Goal: Task Accomplishment & Management: Manage account settings

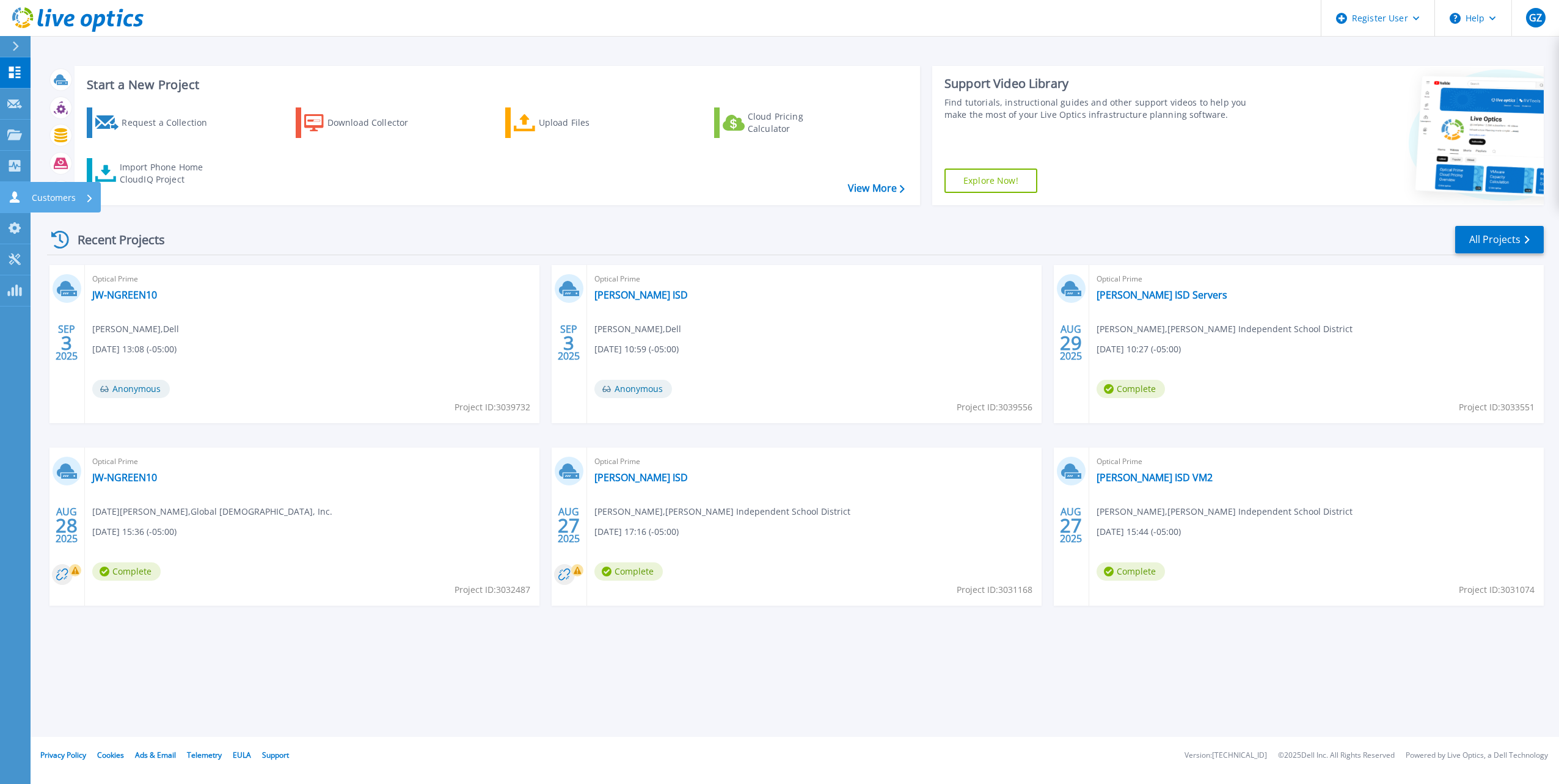
click at [20, 189] on link "Customers Customers" at bounding box center [15, 198] width 30 height 31
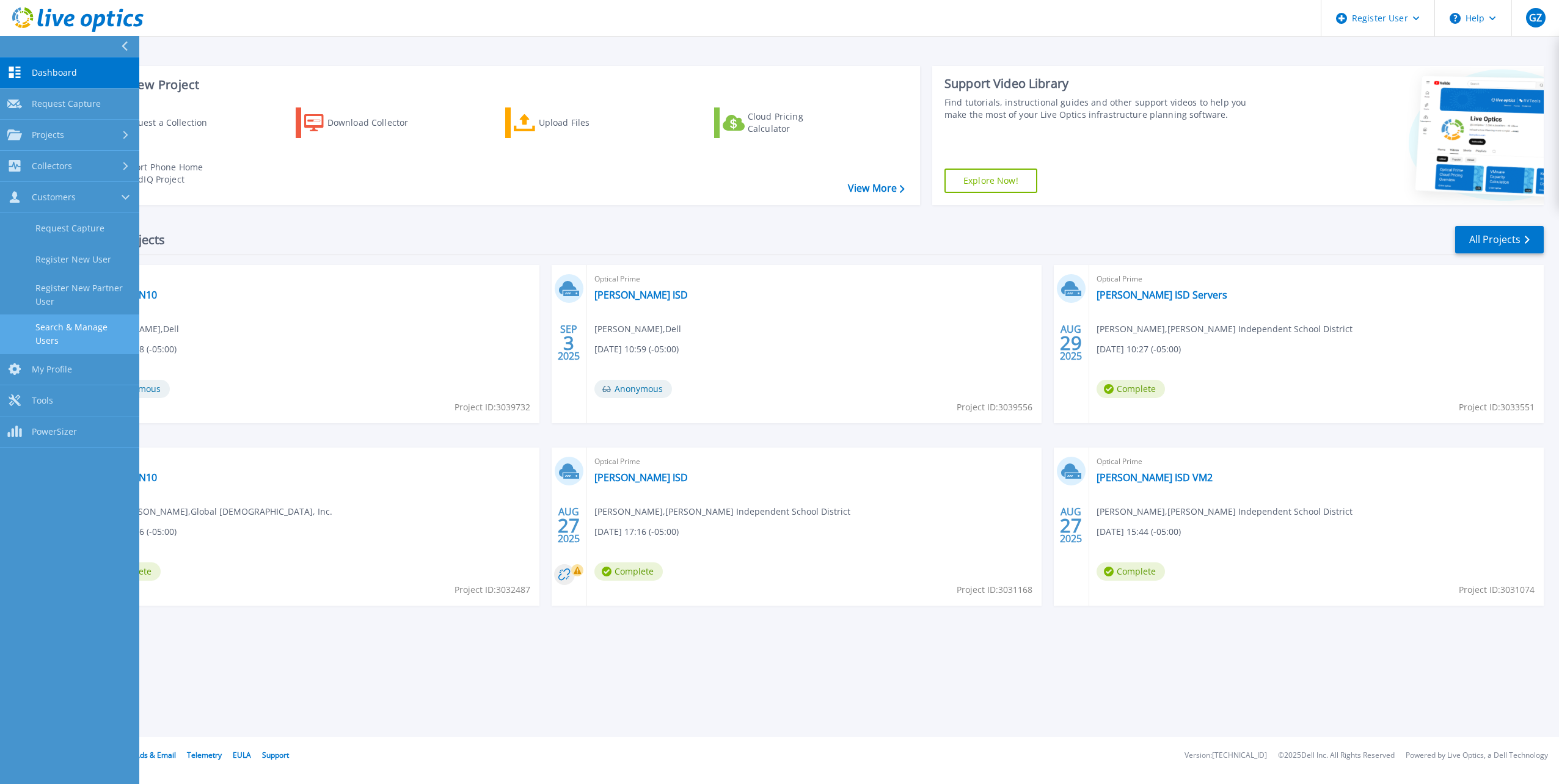
click at [75, 327] on link "Search & Manage Users" at bounding box center [70, 333] width 139 height 39
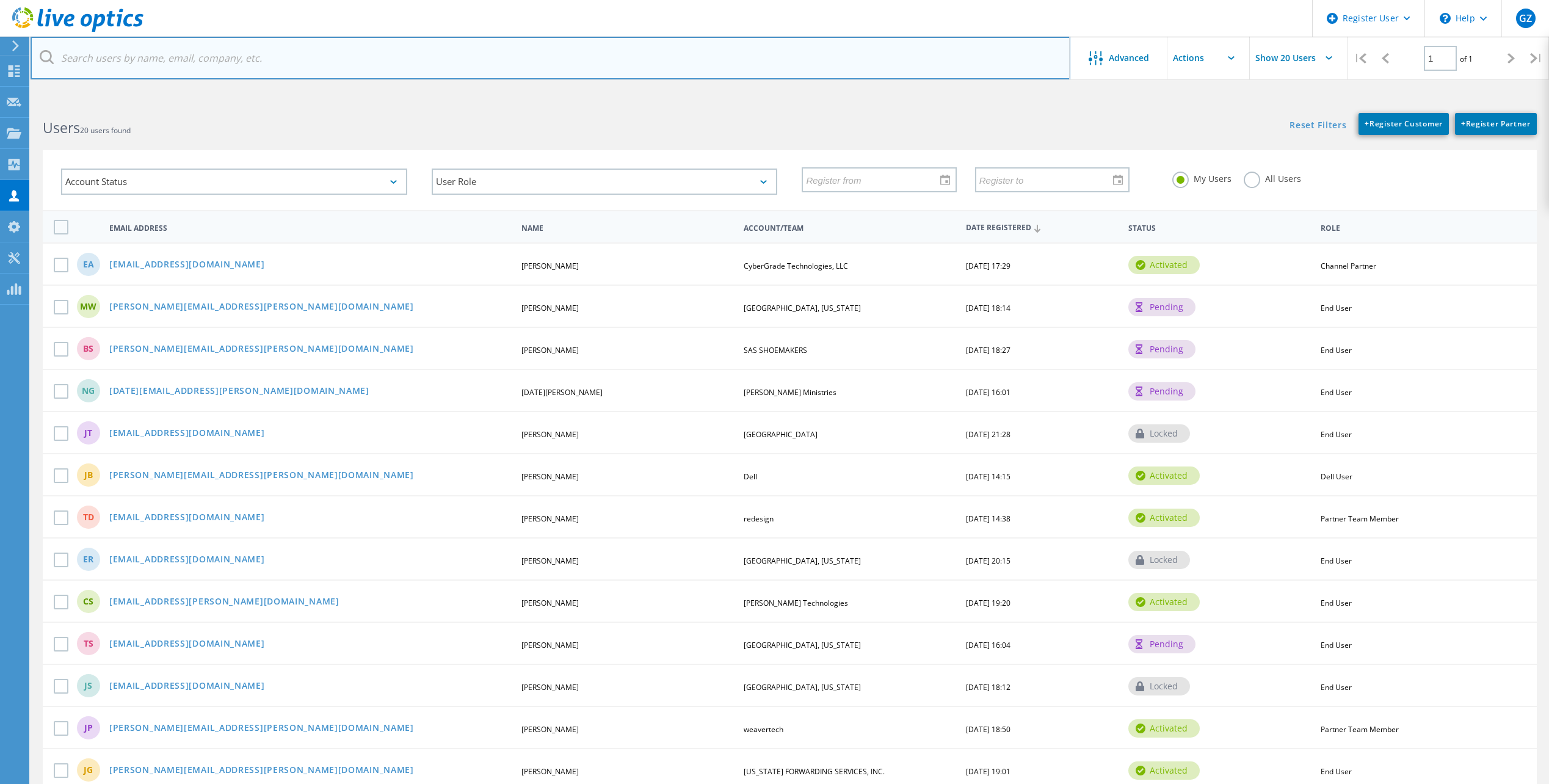
click at [228, 57] on input "text" at bounding box center [550, 58] width 1040 height 43
paste input "[EMAIL_ADDRESS][PERSON_NAME][DOMAIN_NAME]"
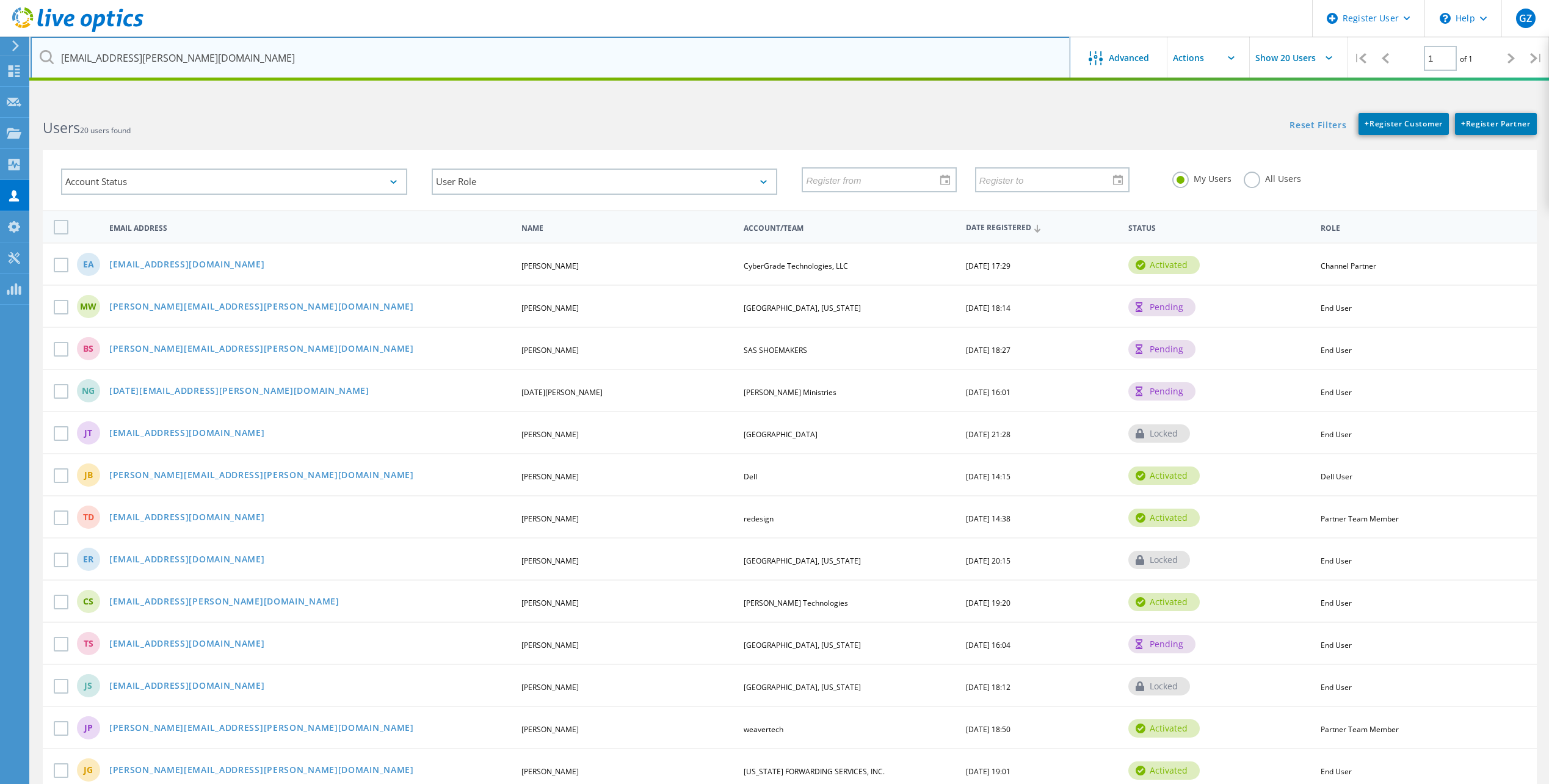
type input "jhusvar@sara-tx.org"
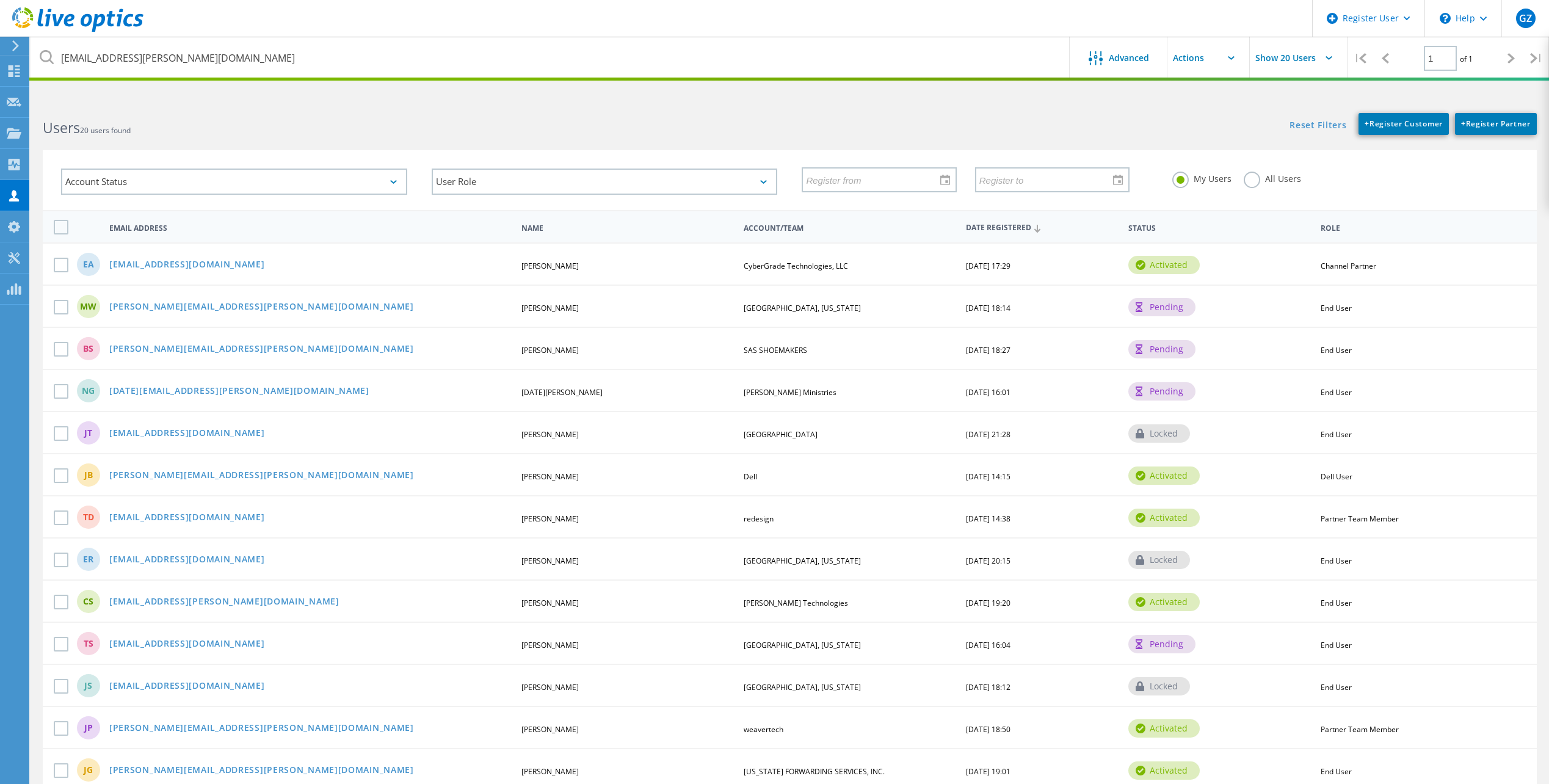
click at [466, 130] on h2 "Users 20 users found" at bounding box center [410, 127] width 734 height 20
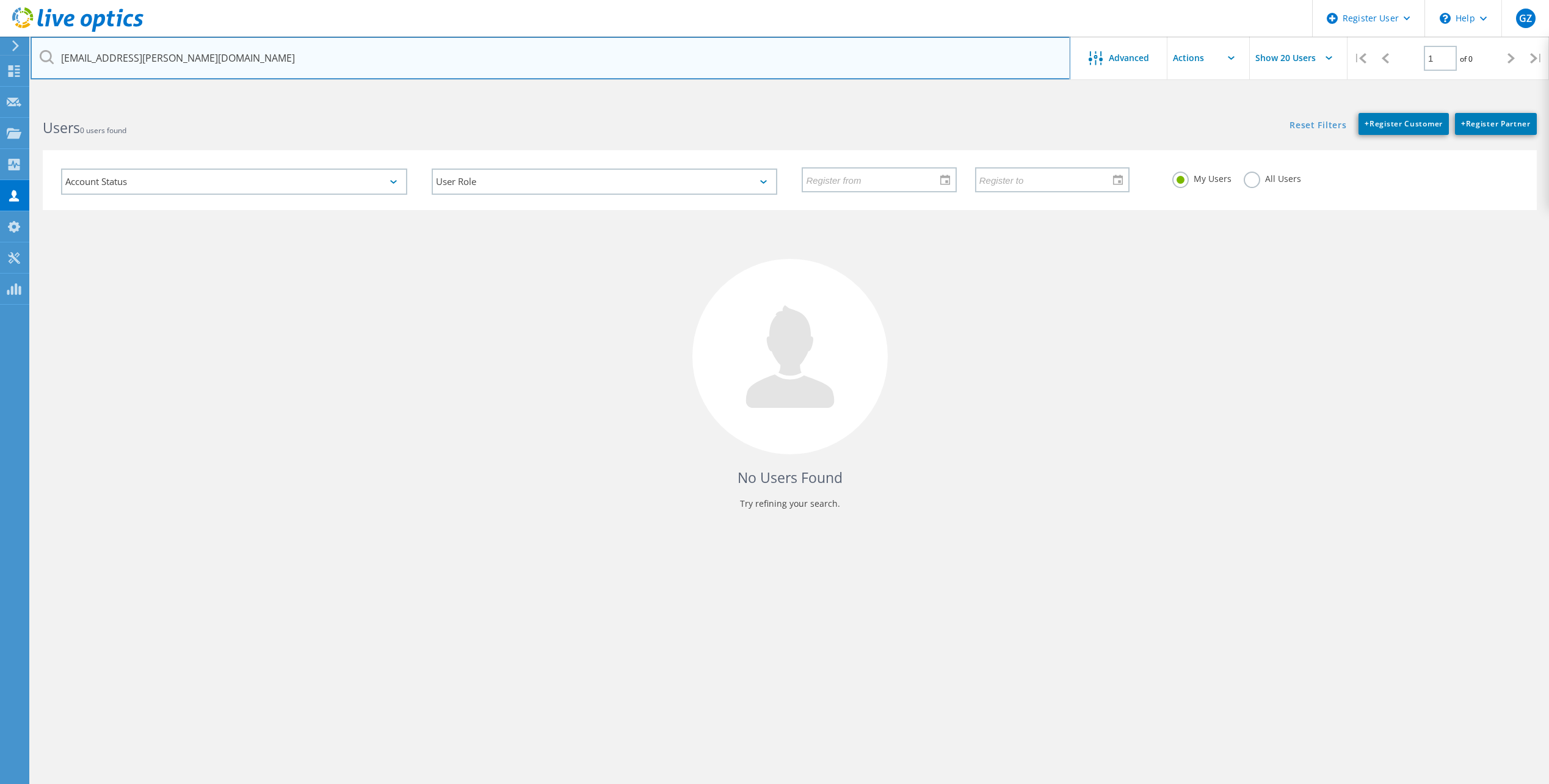
click at [272, 56] on input "jhusvar@sara-tx.org" at bounding box center [550, 58] width 1040 height 43
drag, startPoint x: 272, startPoint y: 56, endPoint x: 24, endPoint y: 53, distance: 248.0
click at [24, 101] on div "Register User \n Help Explore Helpful Articles Contact Support GZ Dell User Gio…" at bounding box center [774, 465] width 1549 height 729
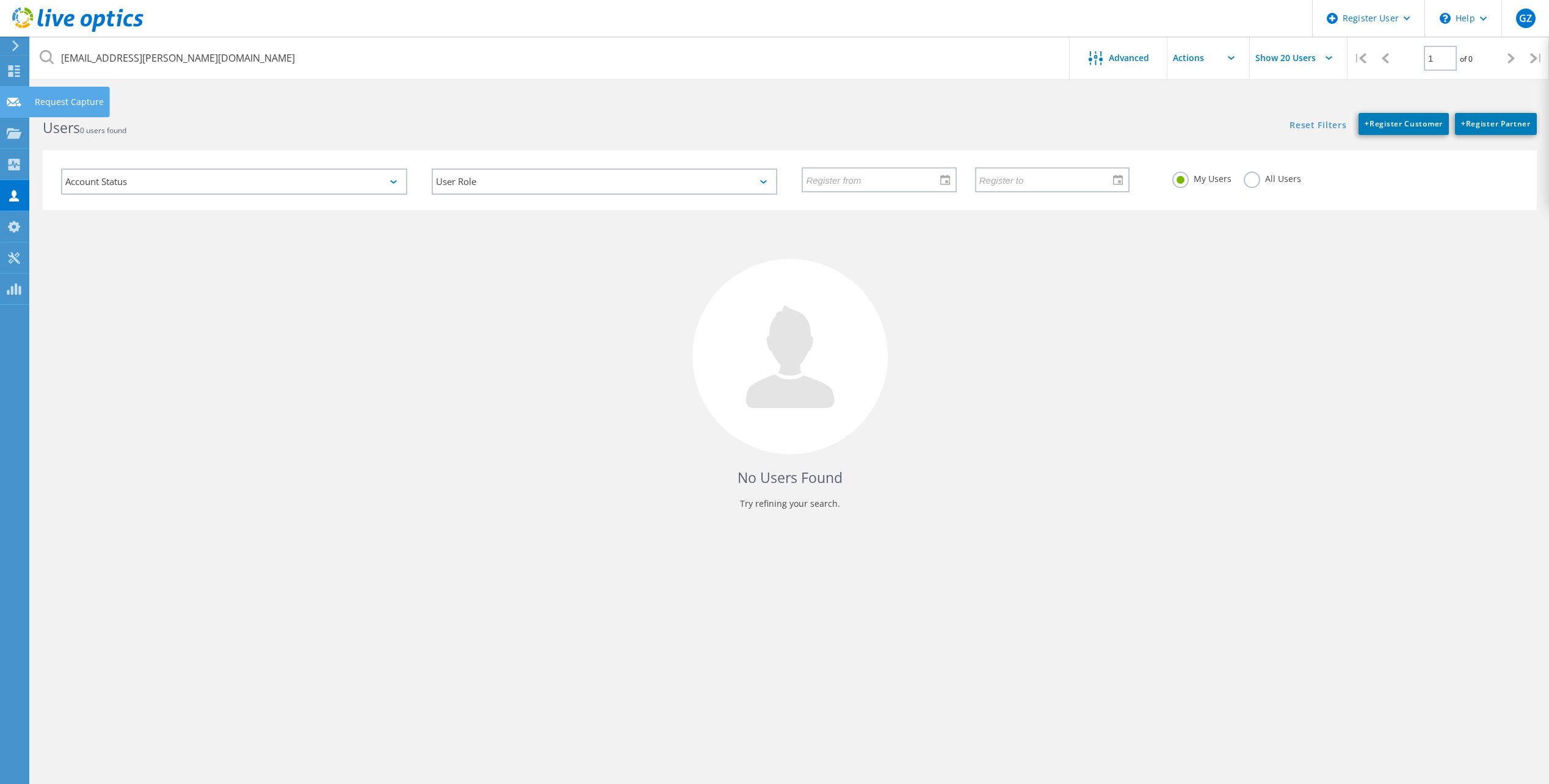
click at [12, 76] on use at bounding box center [15, 71] width 12 height 12
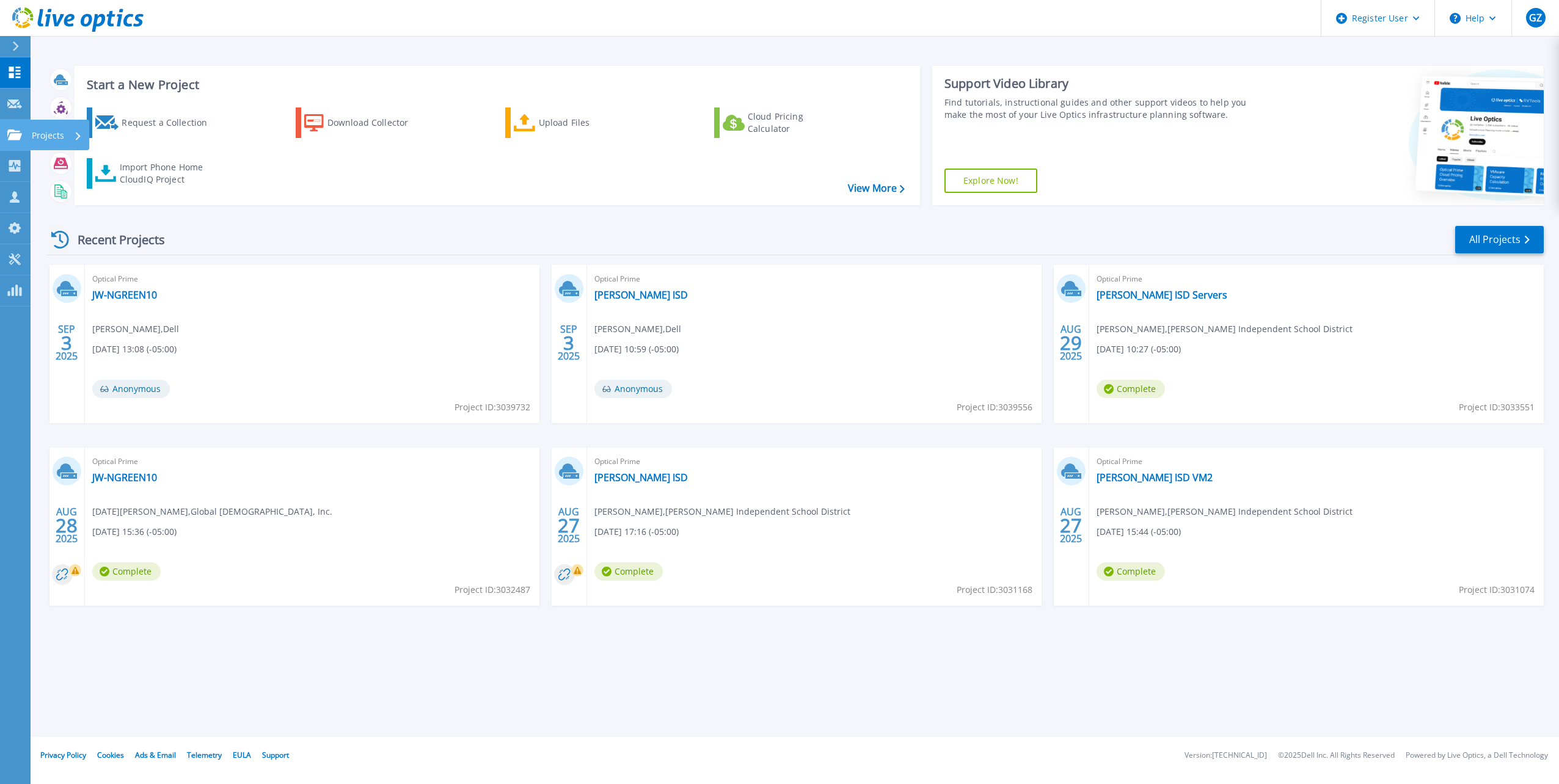
click at [17, 140] on link "Projects Projects" at bounding box center [15, 135] width 30 height 31
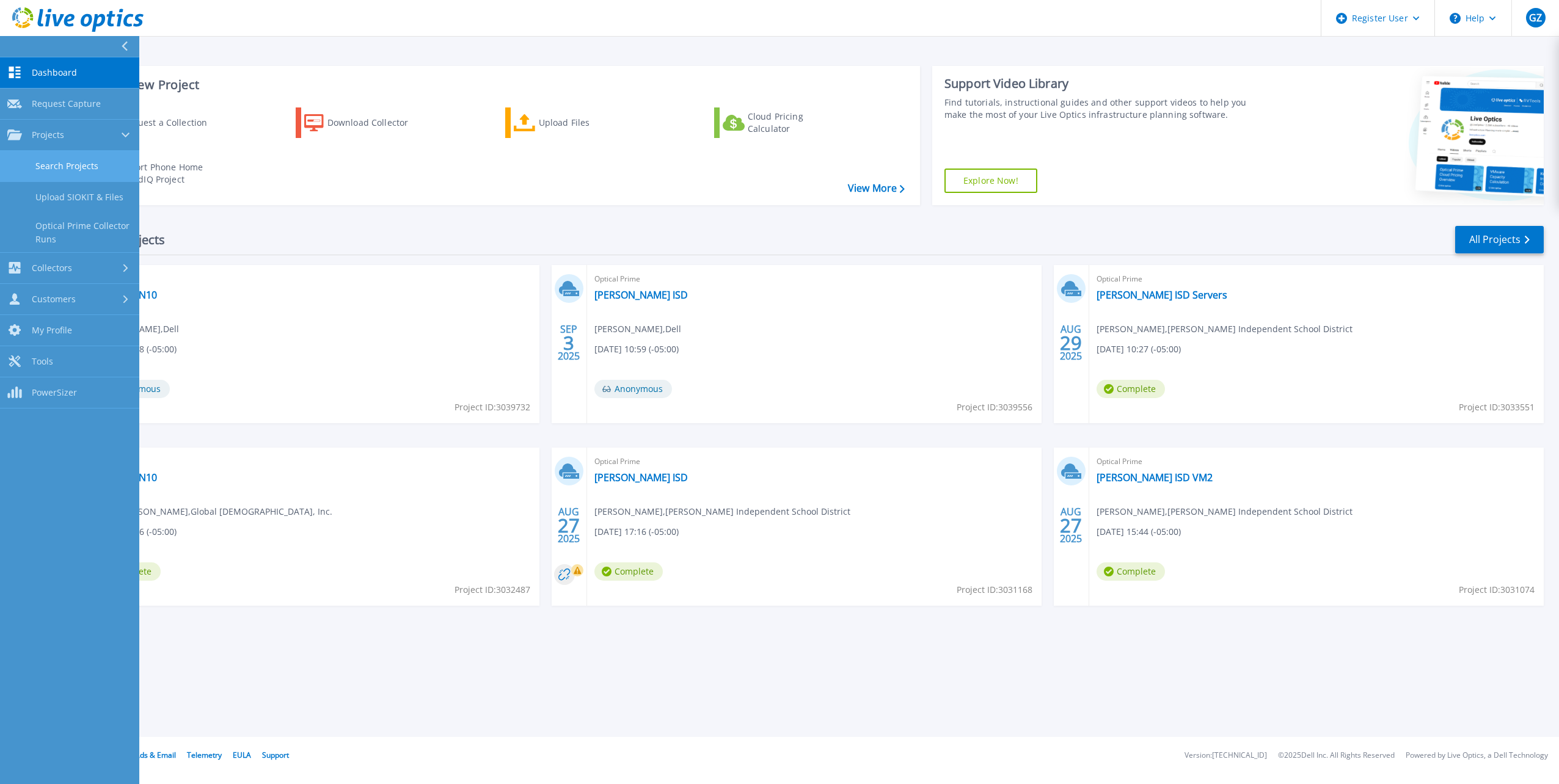
click at [39, 166] on link "Search Projects" at bounding box center [70, 167] width 139 height 31
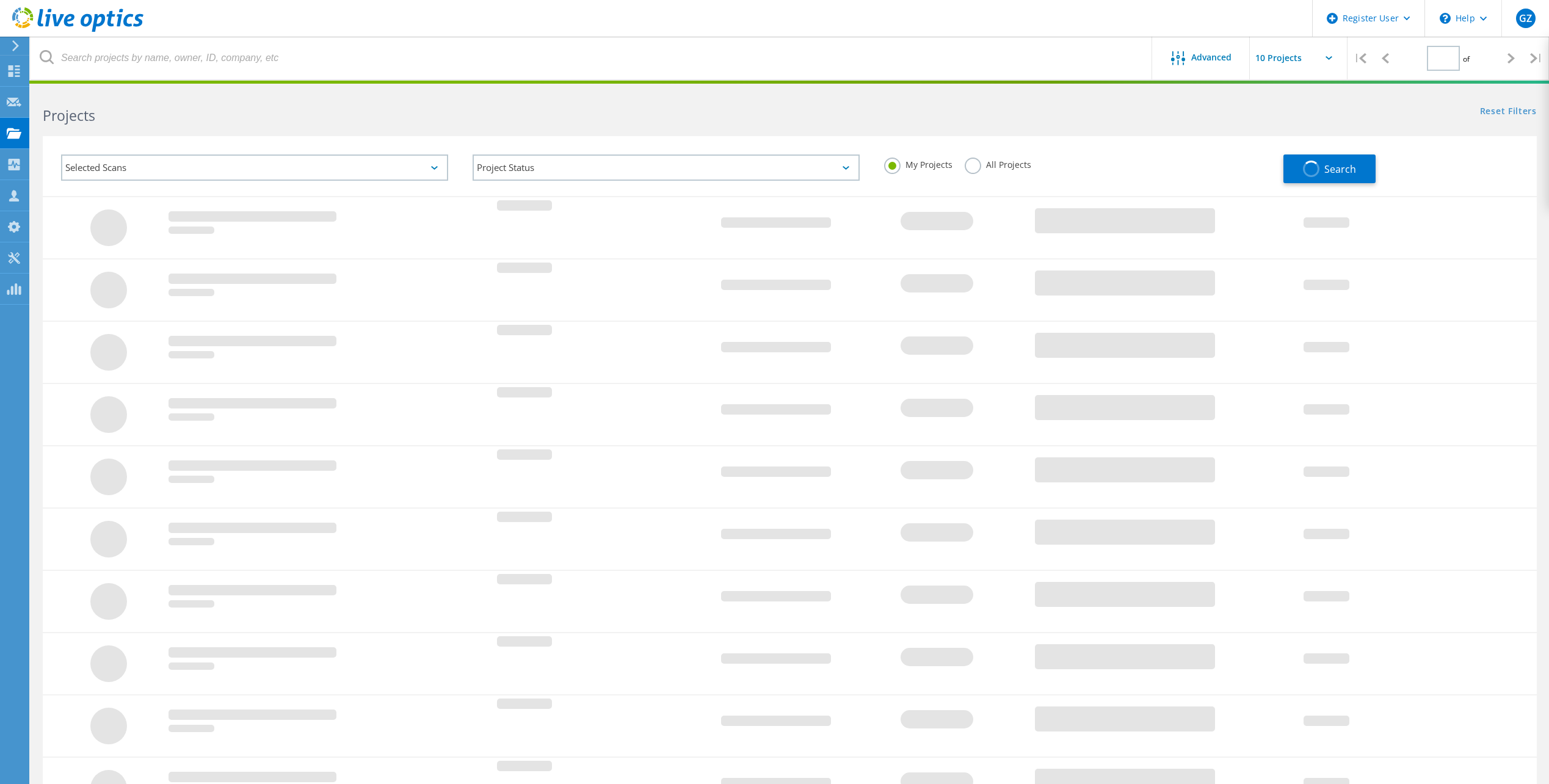
type input "1"
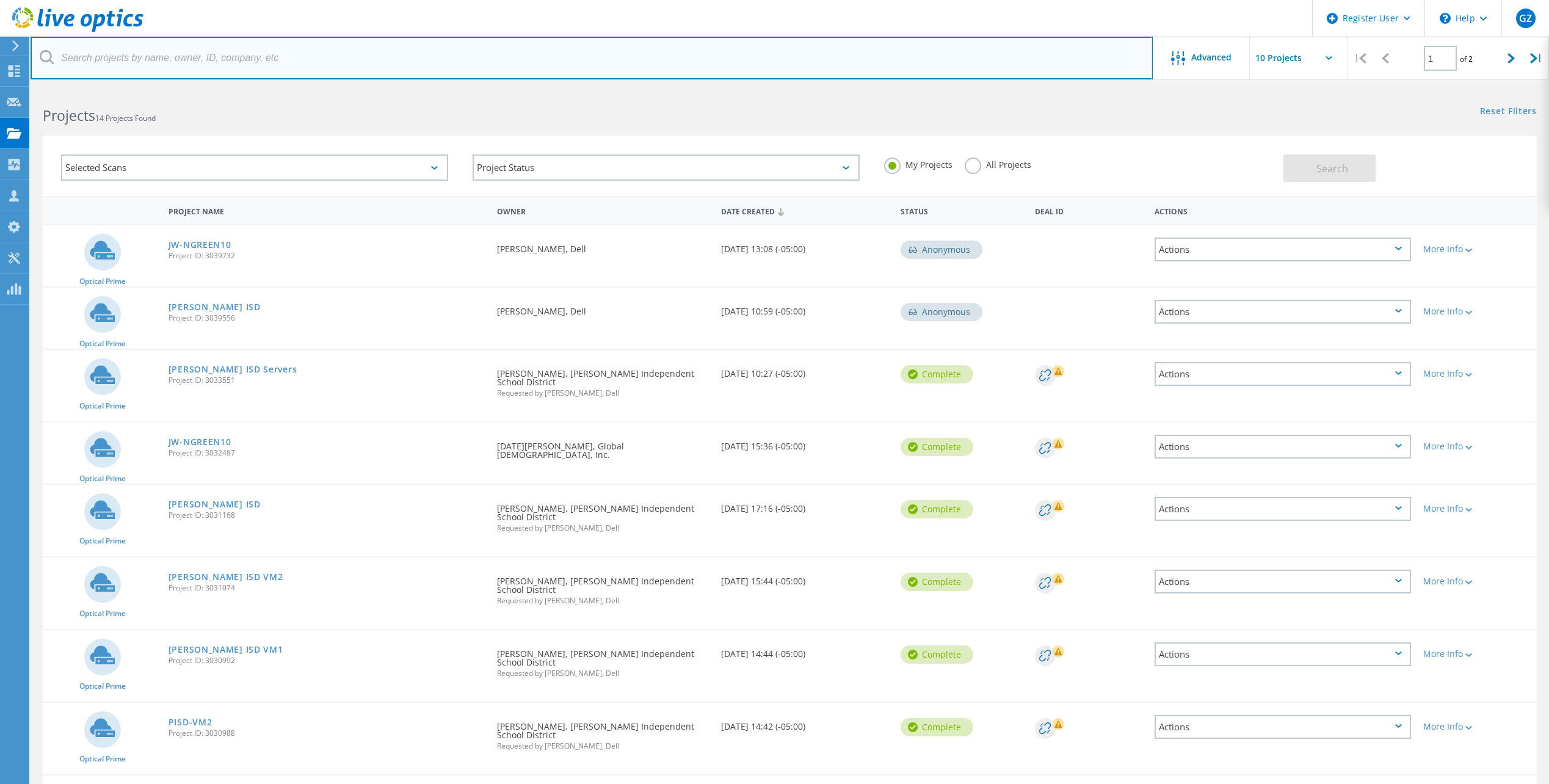
click at [302, 62] on input "text" at bounding box center [591, 58] width 1122 height 43
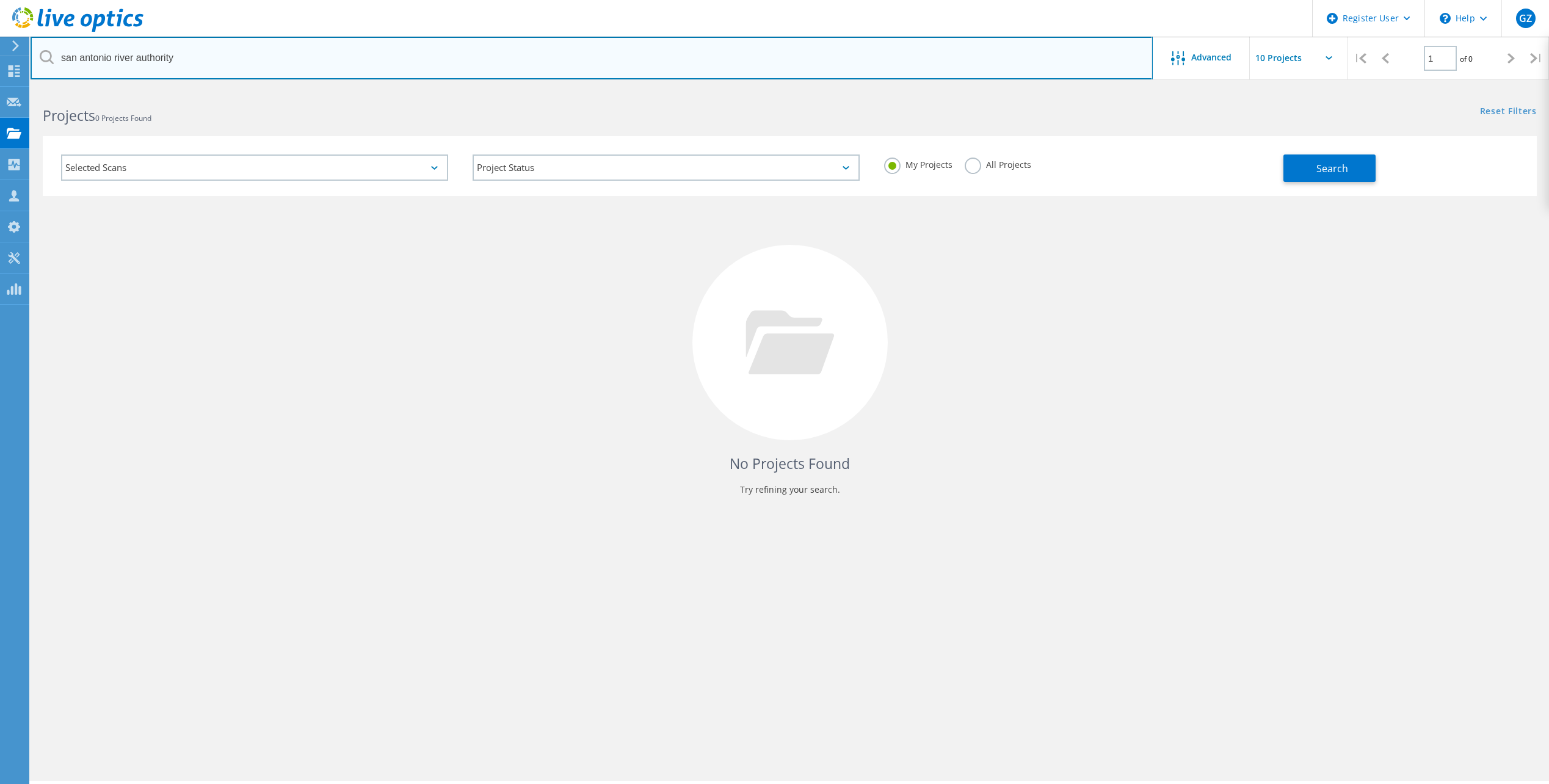
type input "san antonio river authority"
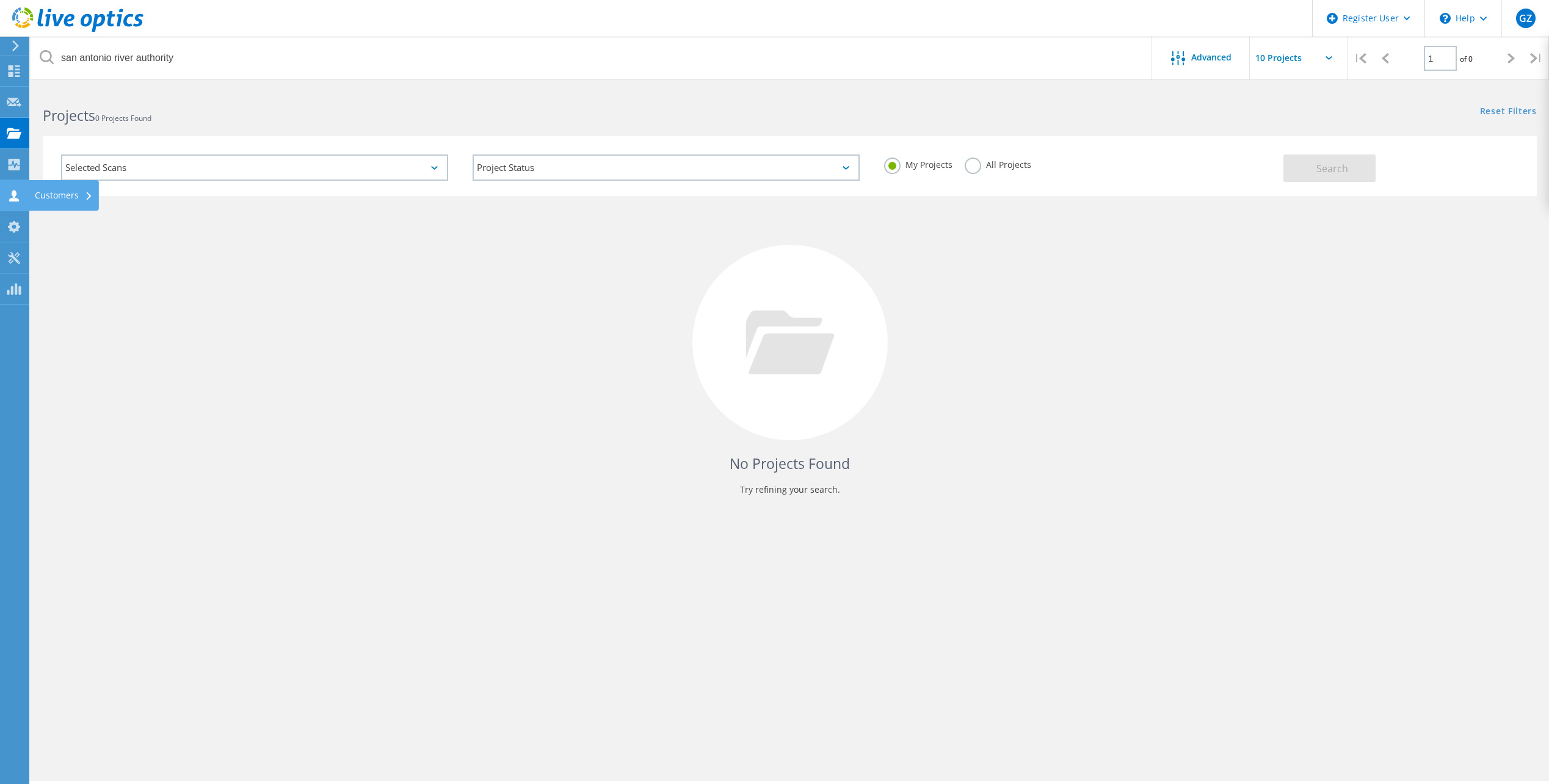
click at [19, 196] on icon at bounding box center [14, 196] width 15 height 12
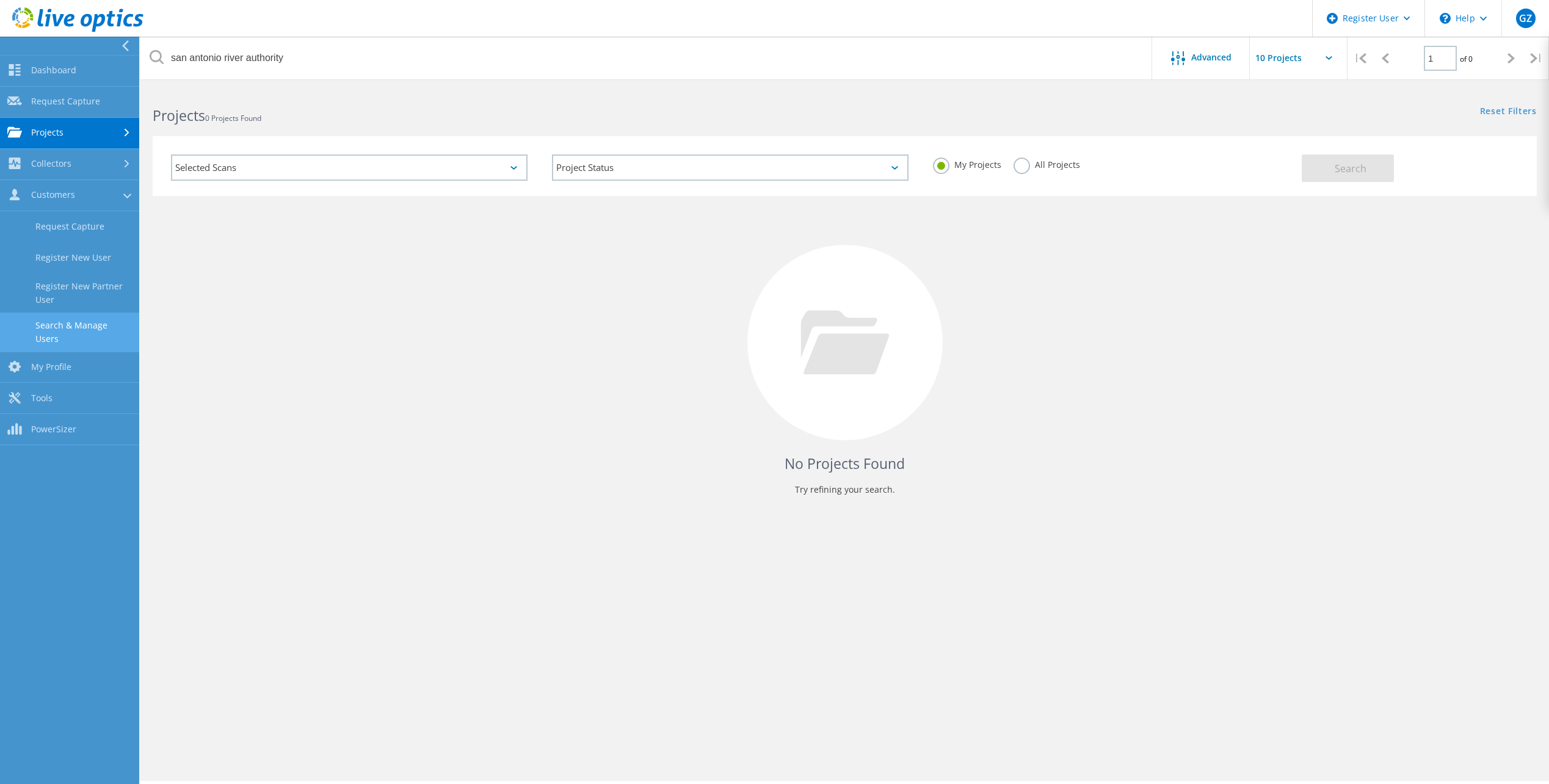
click at [113, 331] on link "Search & Manage Users" at bounding box center [70, 332] width 139 height 39
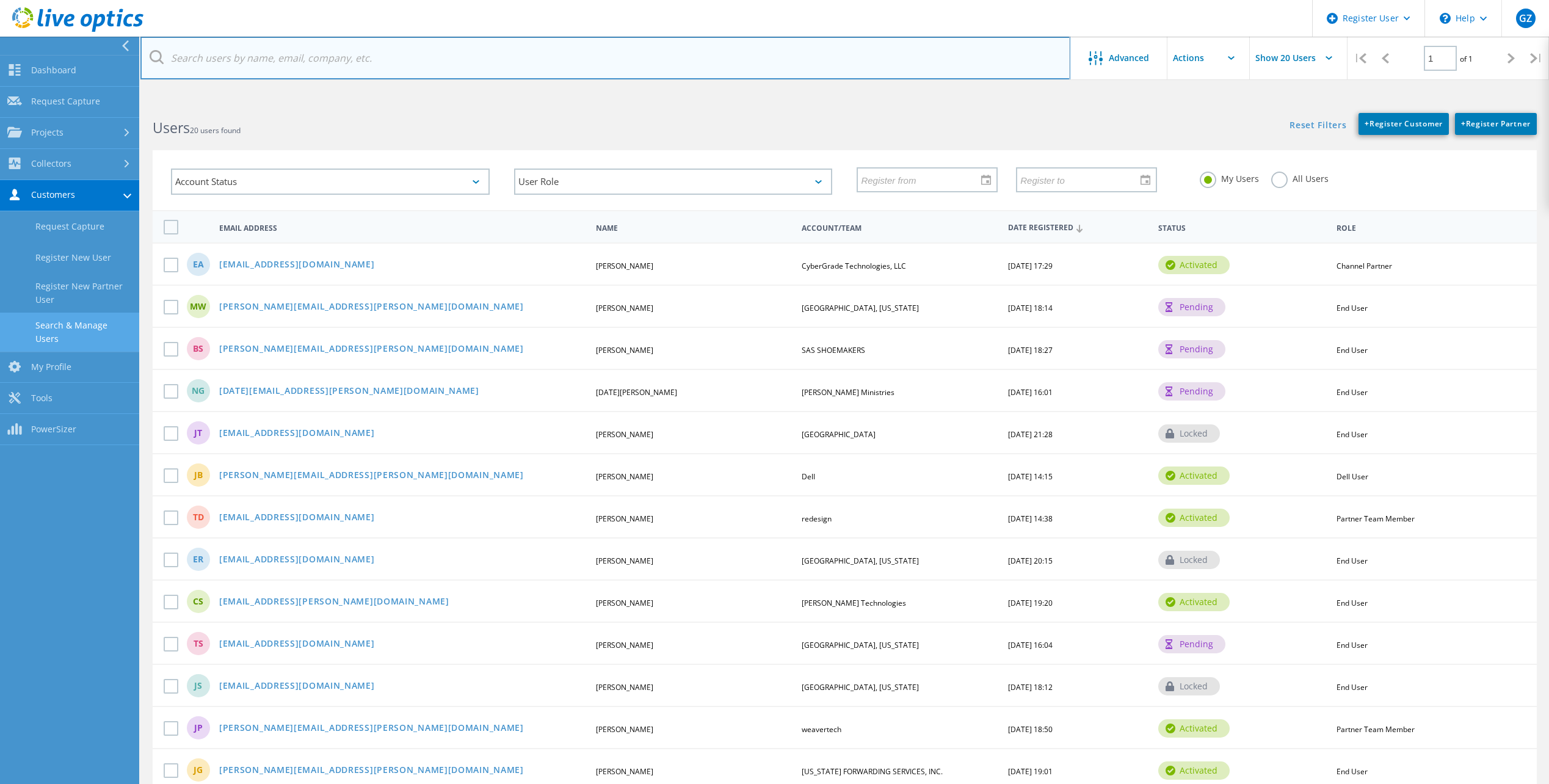
click at [326, 55] on input "text" at bounding box center [605, 58] width 930 height 43
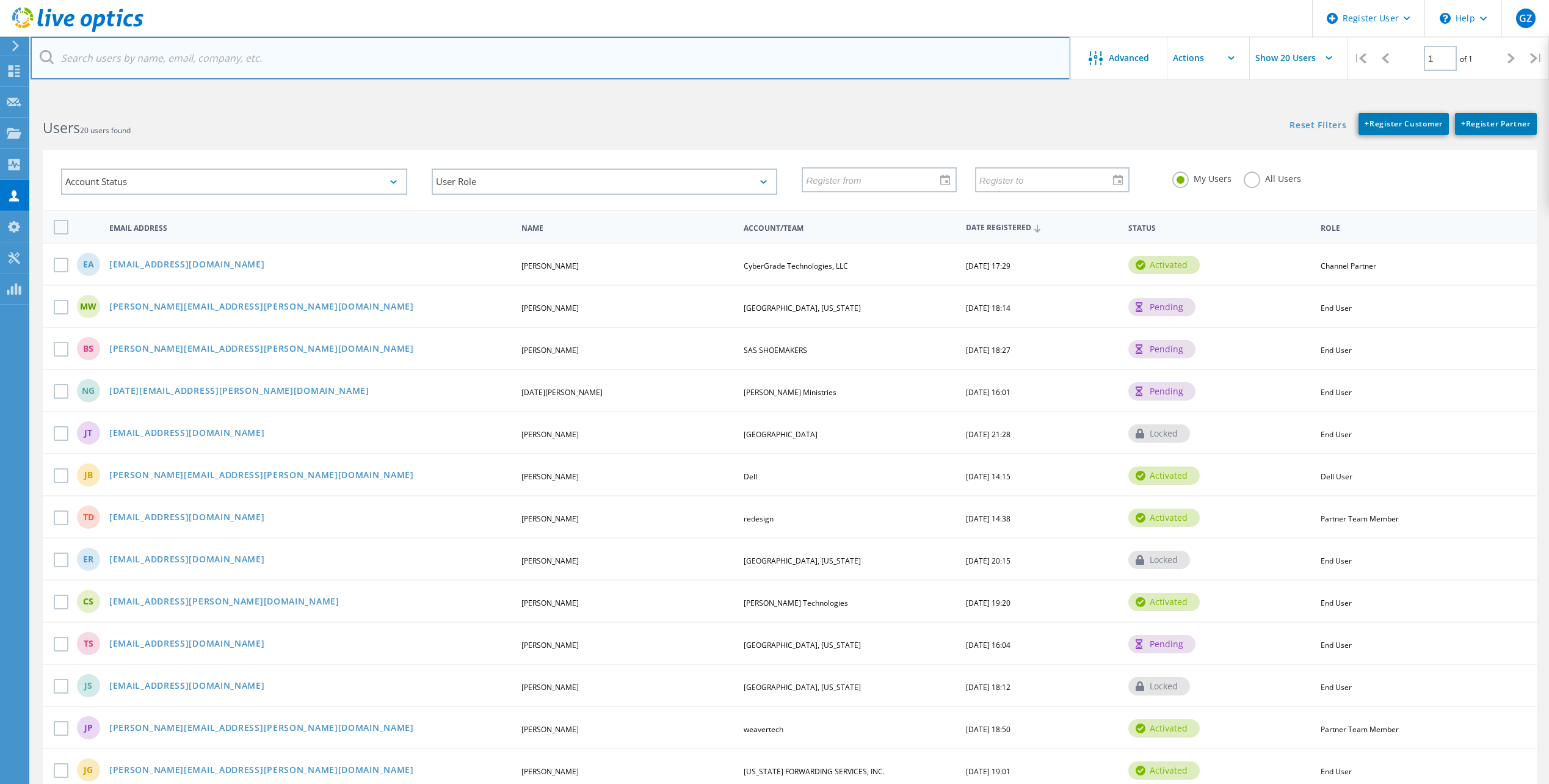
paste input "wjshannon@sara-tx.org"
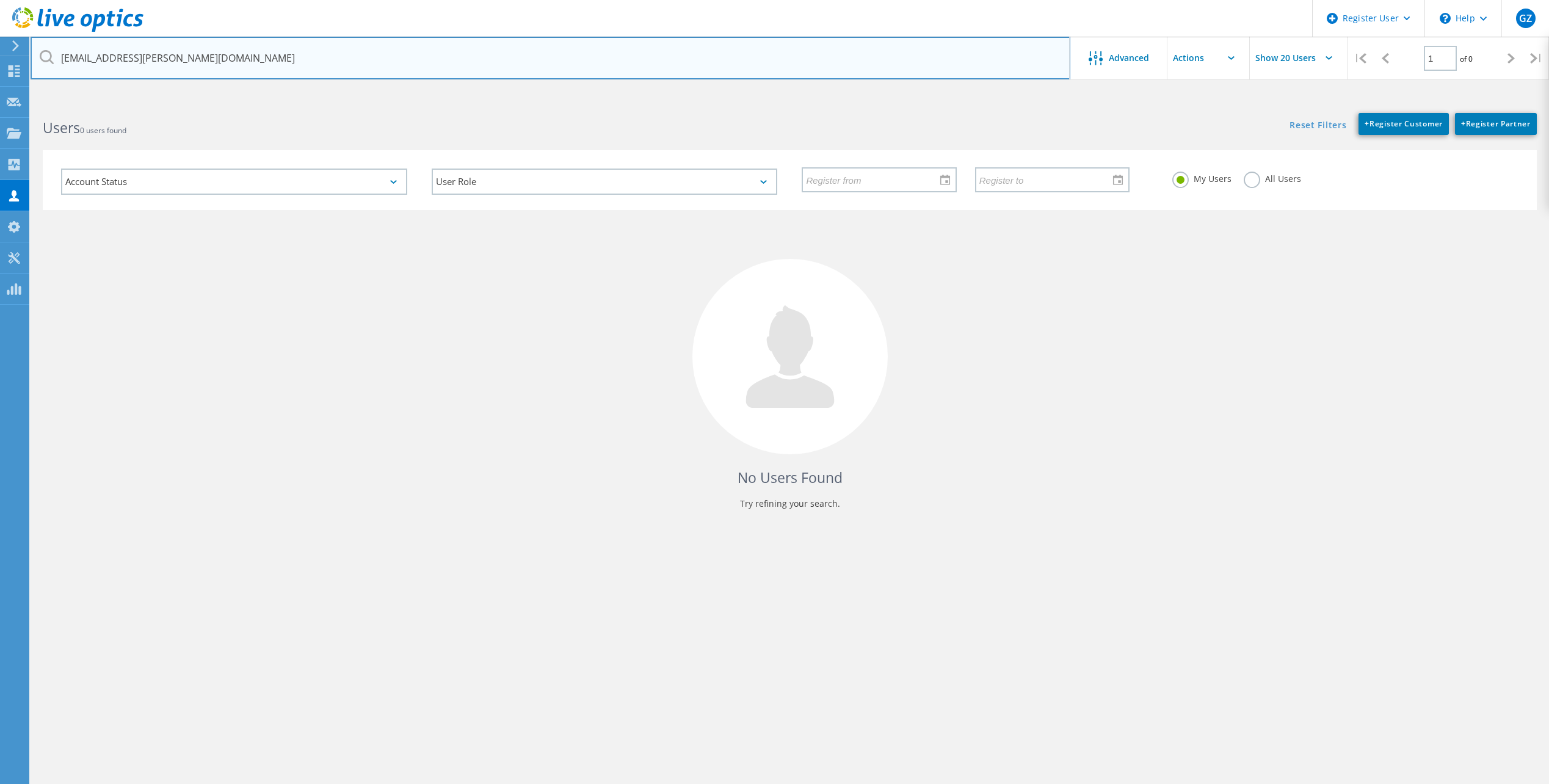
type input "wjshannon@sara-tx.org"
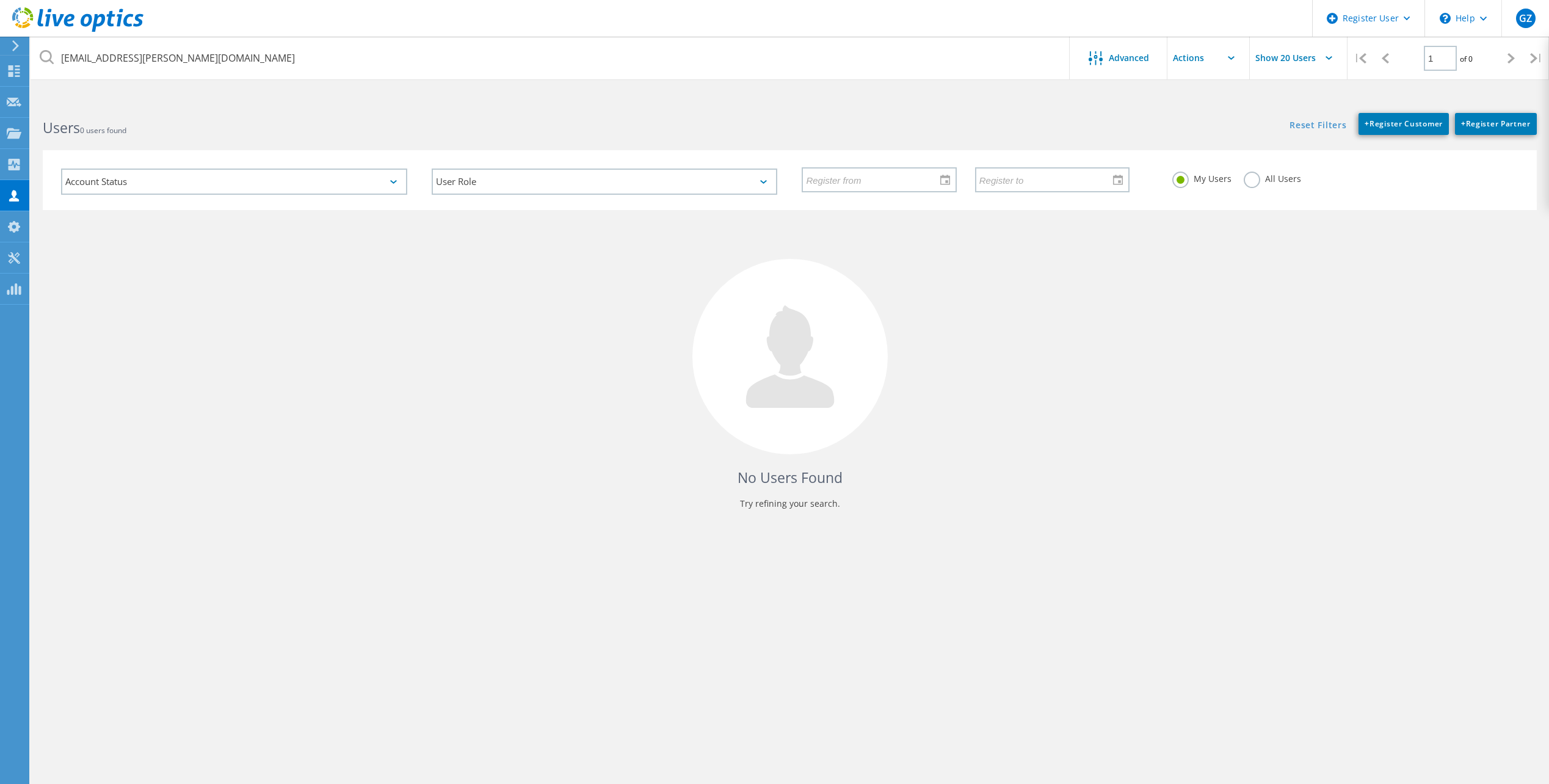
click at [1254, 183] on label "All Users" at bounding box center [1272, 178] width 57 height 12
click at [0, 0] on input "All Users" at bounding box center [0, 0] width 0 height 0
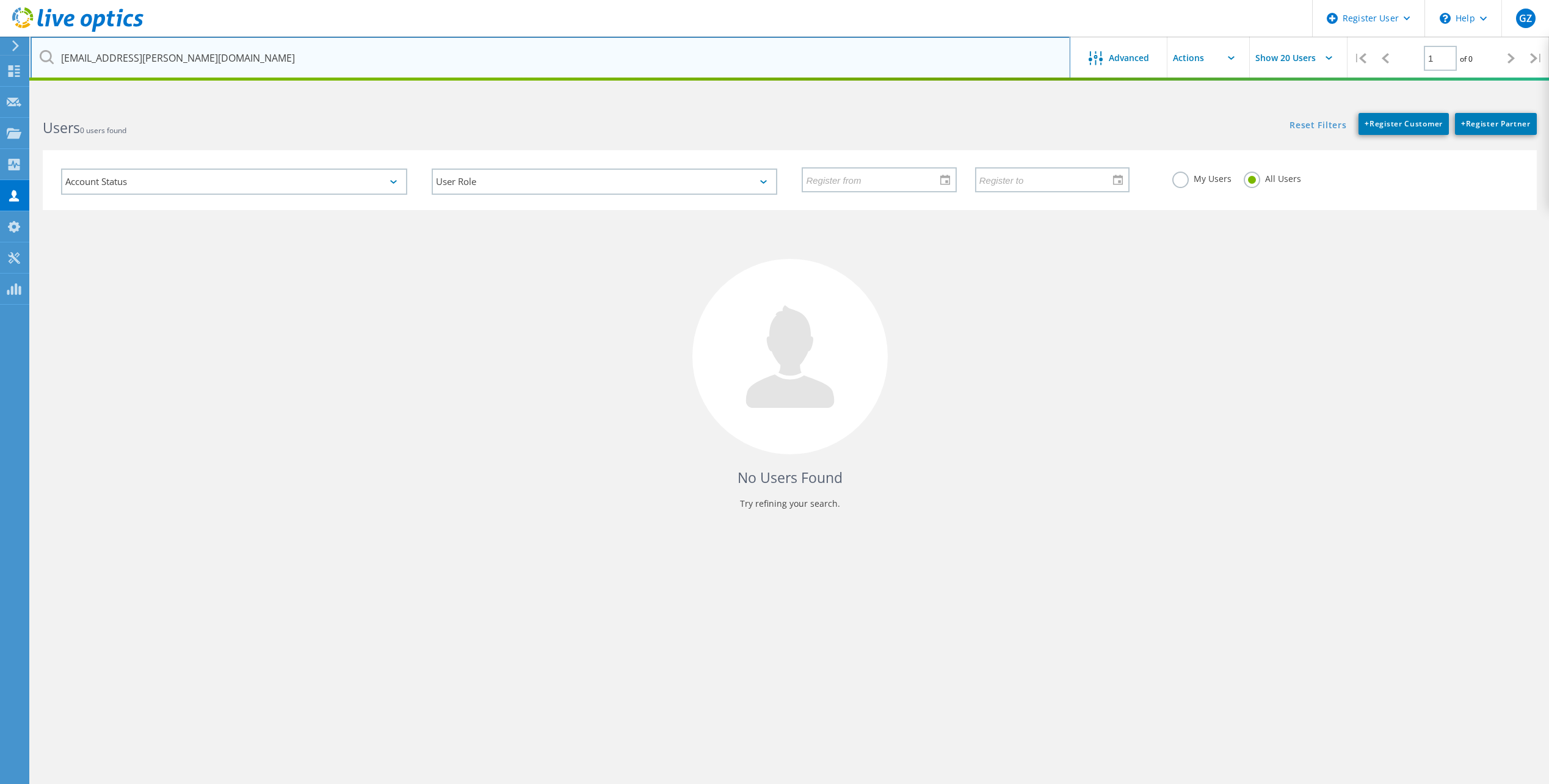
click at [567, 56] on input "wjshannon@sara-tx.org" at bounding box center [550, 58] width 1040 height 43
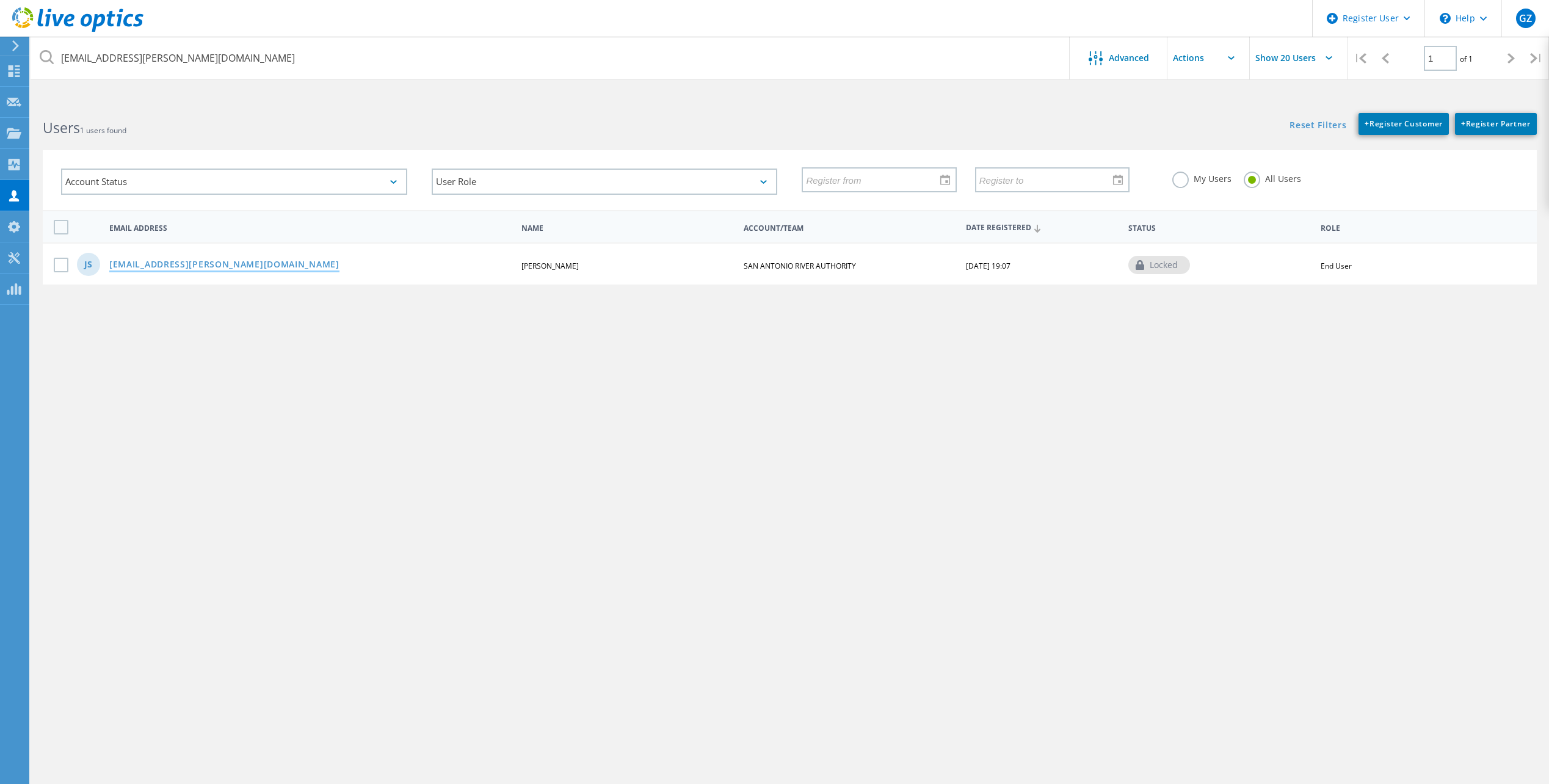
click at [193, 265] on link "wjshannon@sara-tx.org" at bounding box center [224, 265] width 230 height 10
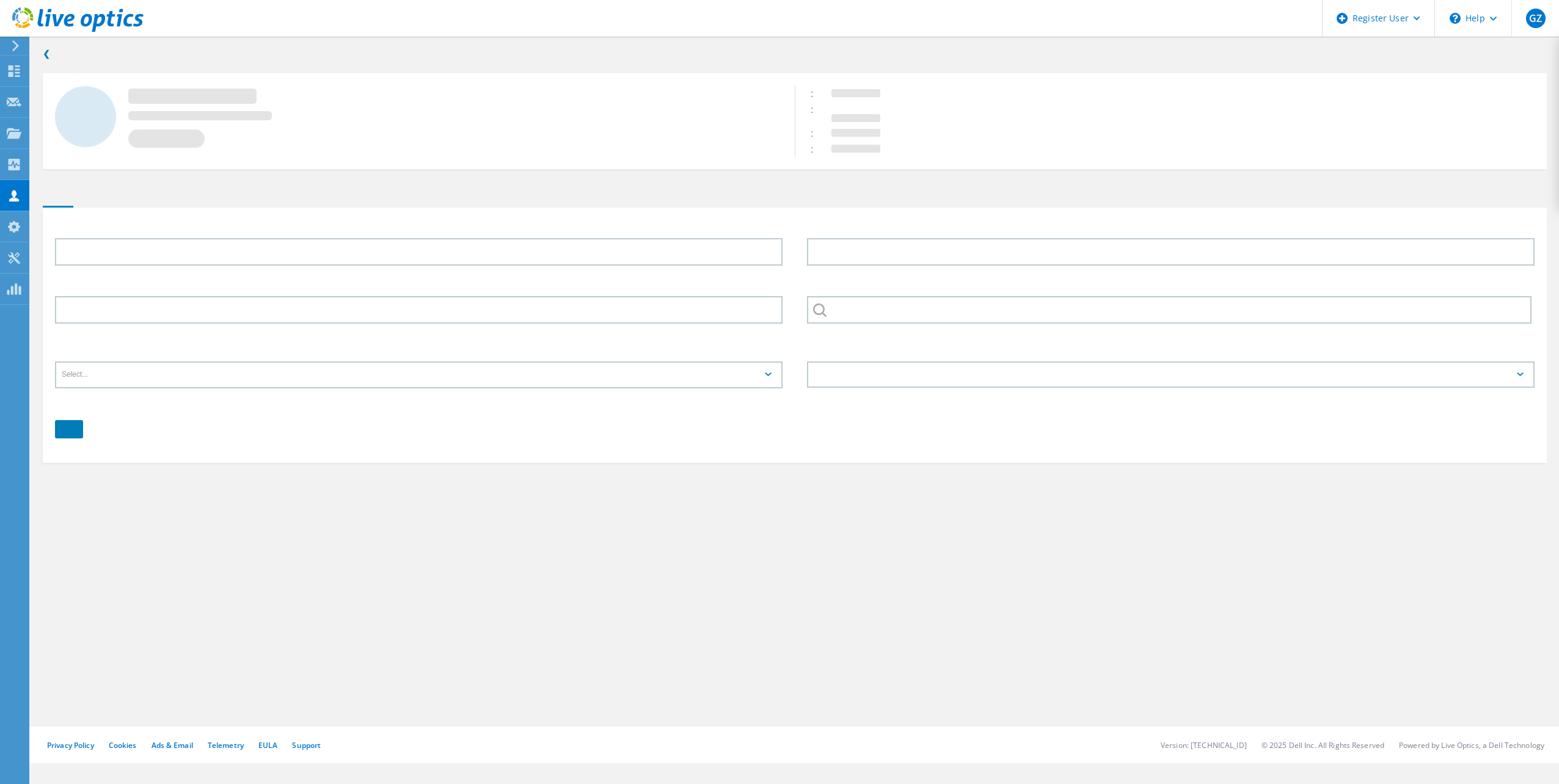
type input "Joe"
type input "Shannon"
type input "(210) 302-3647"
type input "SAN ANTONIO RIVER AUTHORITY"
type input "English"
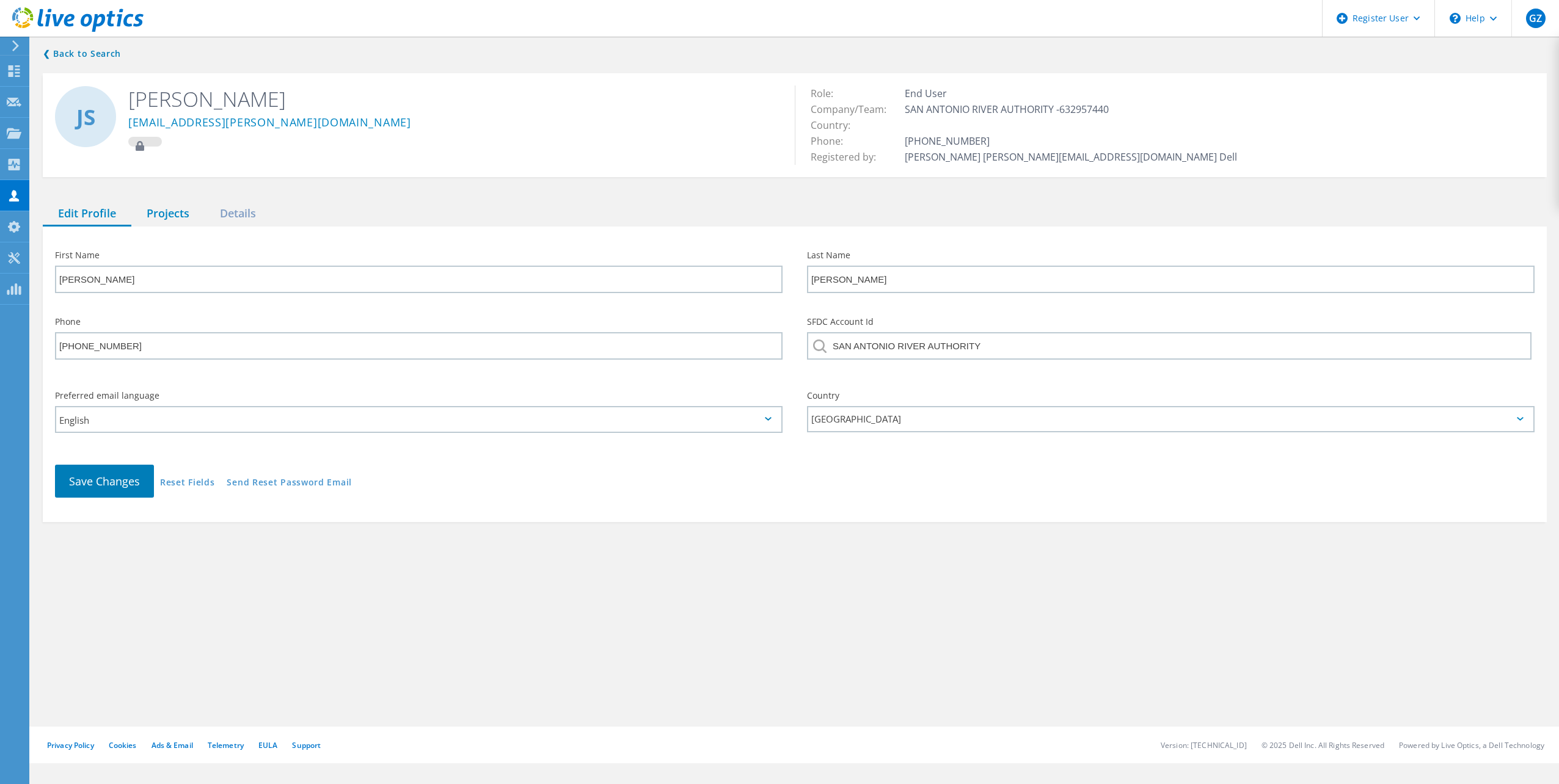
click at [176, 206] on div "Projects" at bounding box center [168, 214] width 73 height 25
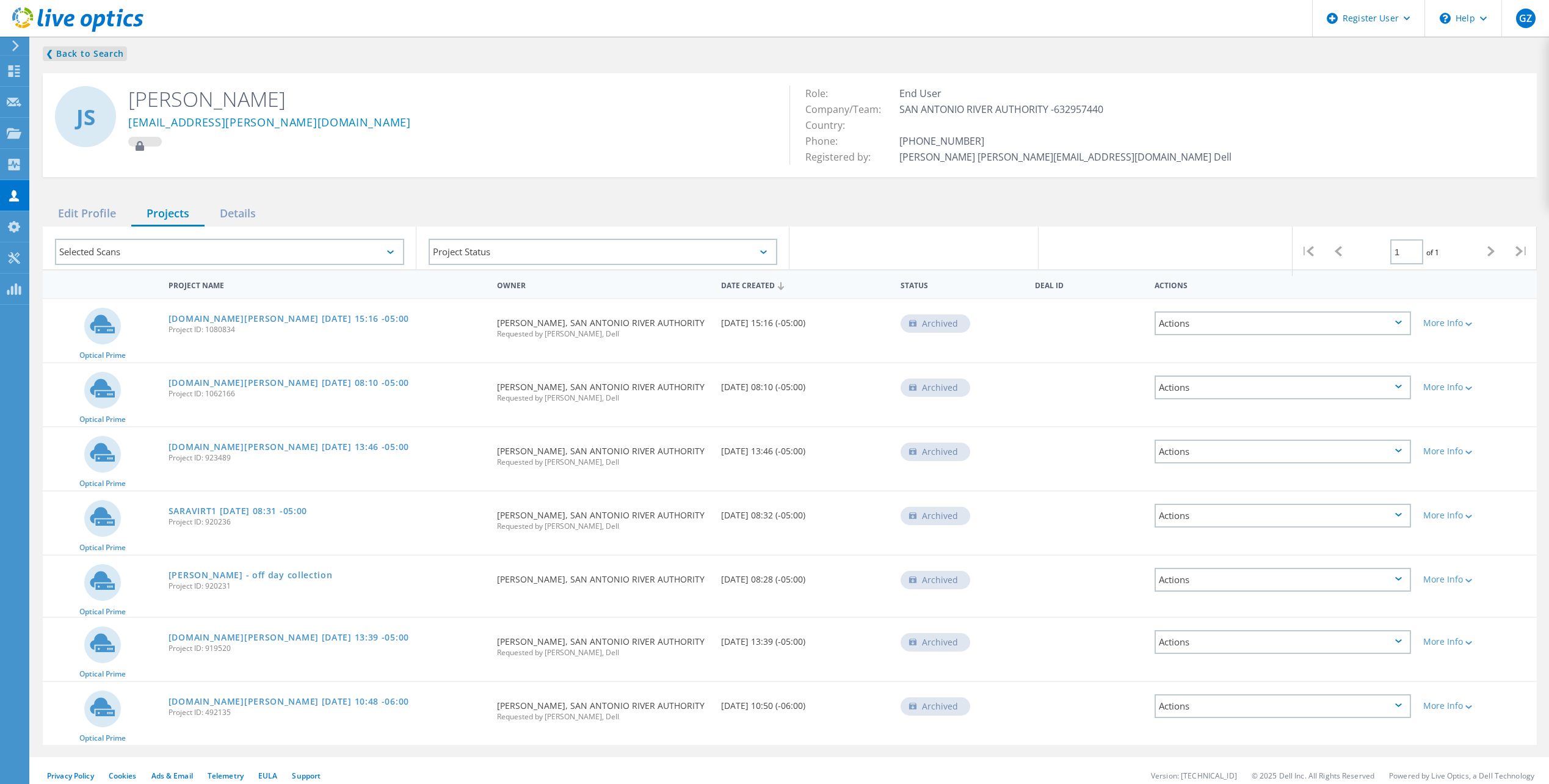
click at [64, 57] on link "❮ Back to Search" at bounding box center [85, 54] width 84 height 15
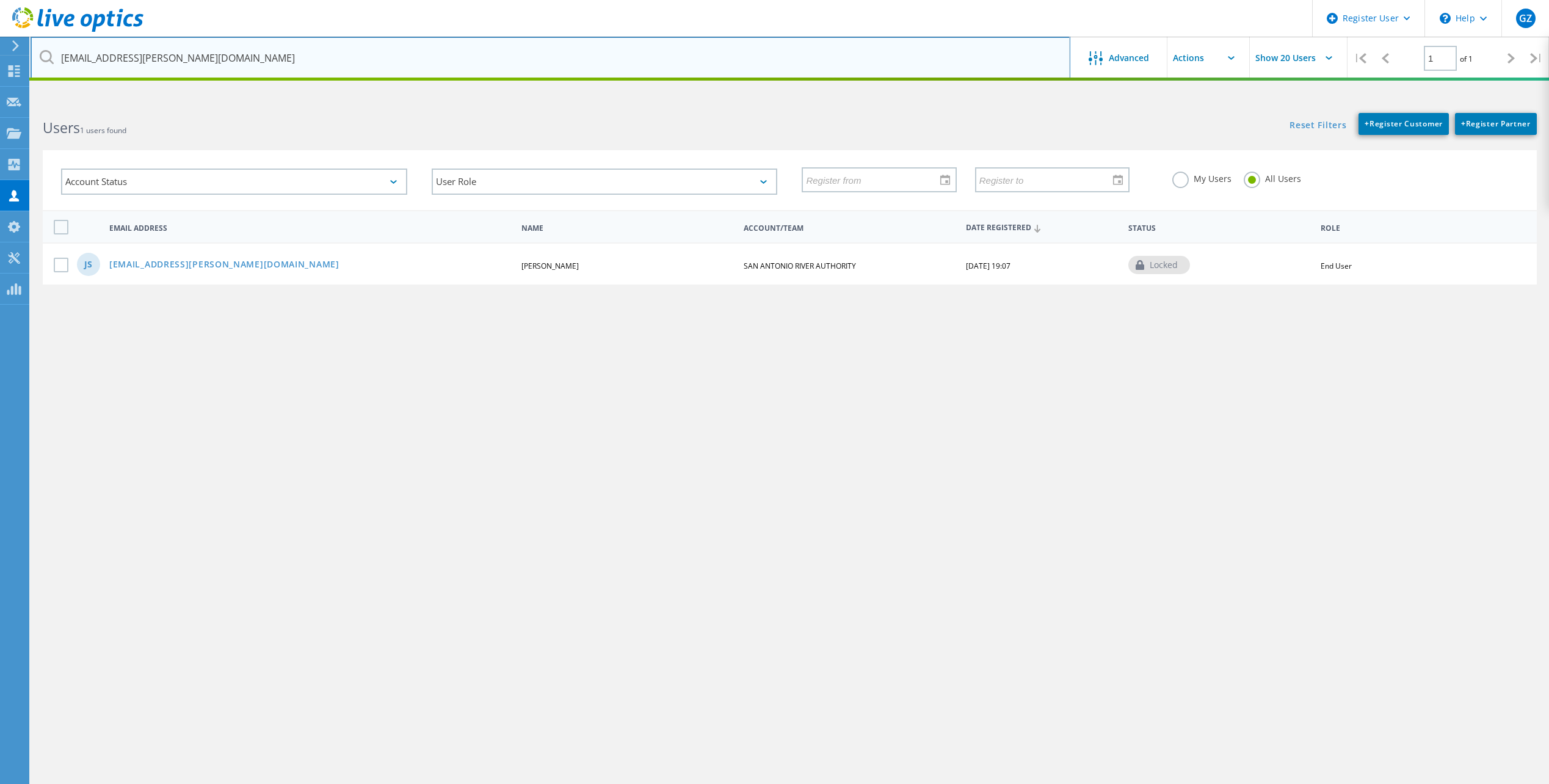
click at [221, 62] on input "wjshannon@sara-tx.org" at bounding box center [550, 58] width 1040 height 43
paste input "jhusvar"
click at [463, 58] on input "jhusvar@sara-tx.org" at bounding box center [550, 58] width 1040 height 43
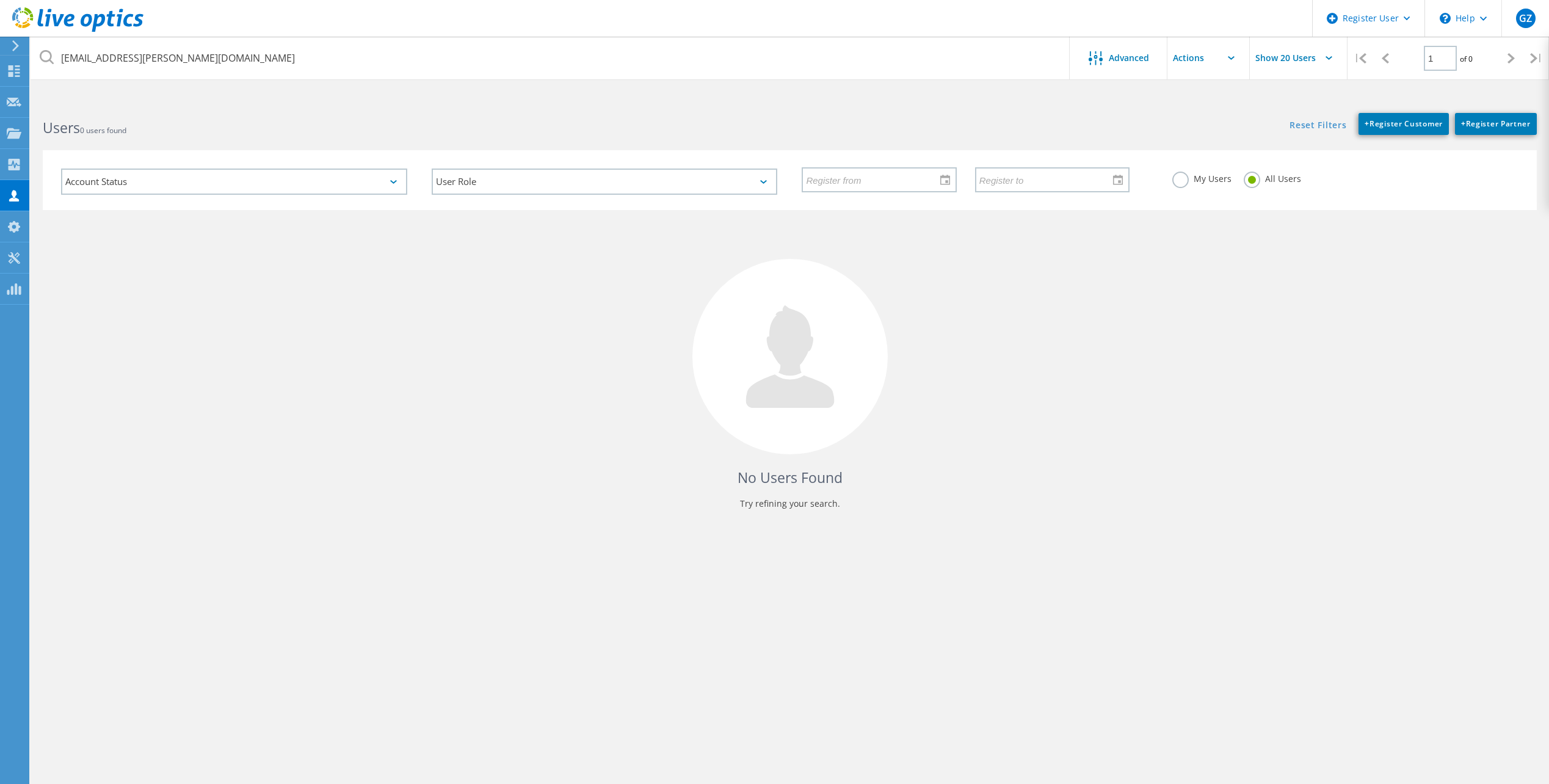
click at [1266, 185] on div "All Users" at bounding box center [1272, 181] width 57 height 18
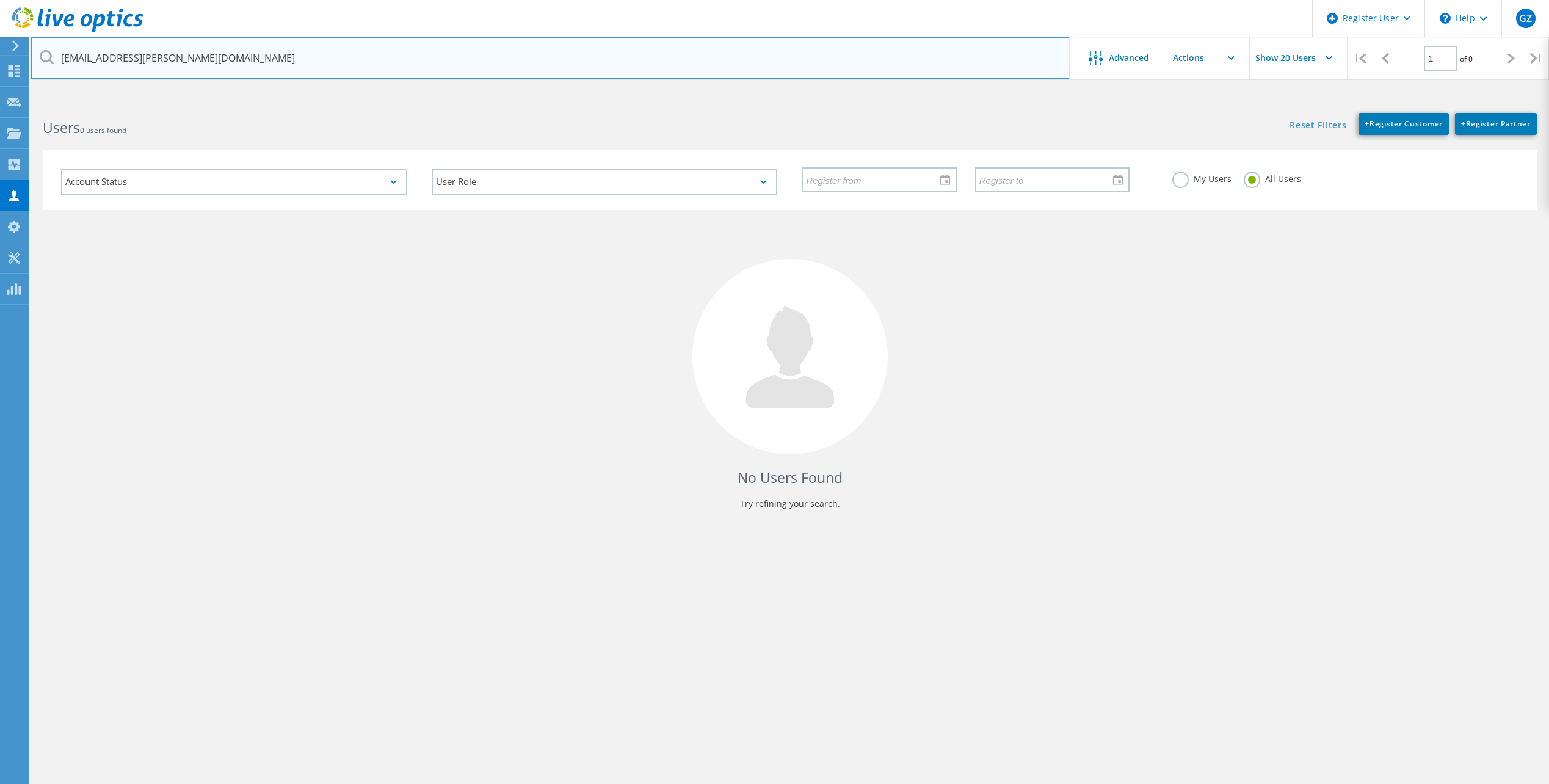
drag, startPoint x: 839, startPoint y: 50, endPoint x: 832, endPoint y: 59, distance: 11.4
click at [839, 50] on input "jhusvar@sara-tx.org" at bounding box center [550, 58] width 1040 height 43
click at [123, 57] on input "jhusvar@sara-tx.org" at bounding box center [550, 58] width 1040 height 43
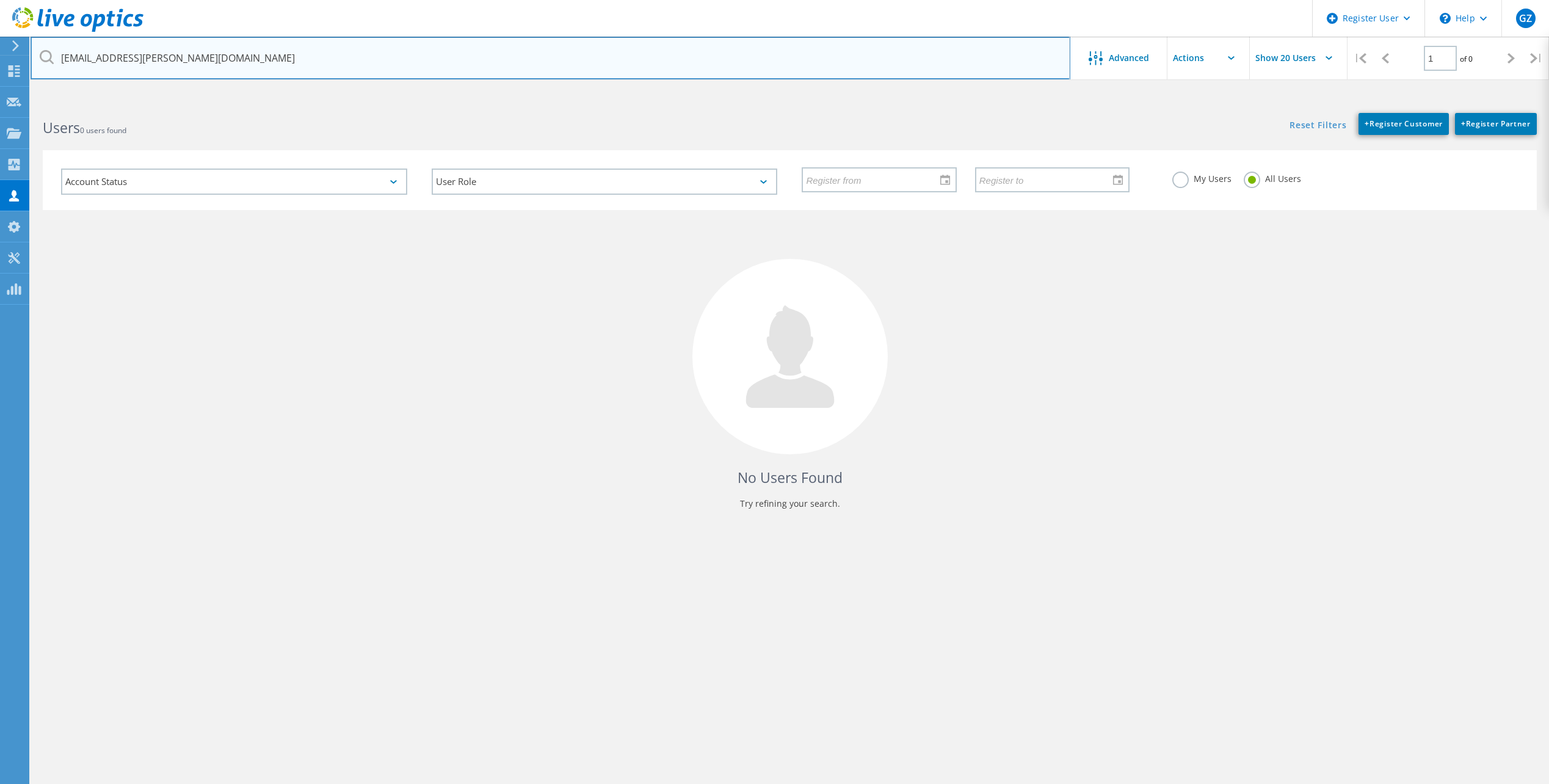
drag, startPoint x: 234, startPoint y: 69, endPoint x: 228, endPoint y: 73, distance: 7.2
click at [234, 69] on input "jhusvar@sara-tx.org" at bounding box center [550, 58] width 1040 height 43
drag, startPoint x: 101, startPoint y: 47, endPoint x: 96, endPoint y: 56, distance: 10.3
click at [99, 50] on input "jhusvar@sara-tx.org" at bounding box center [550, 58] width 1040 height 43
drag, startPoint x: 94, startPoint y: 57, endPoint x: -1, endPoint y: 48, distance: 95.4
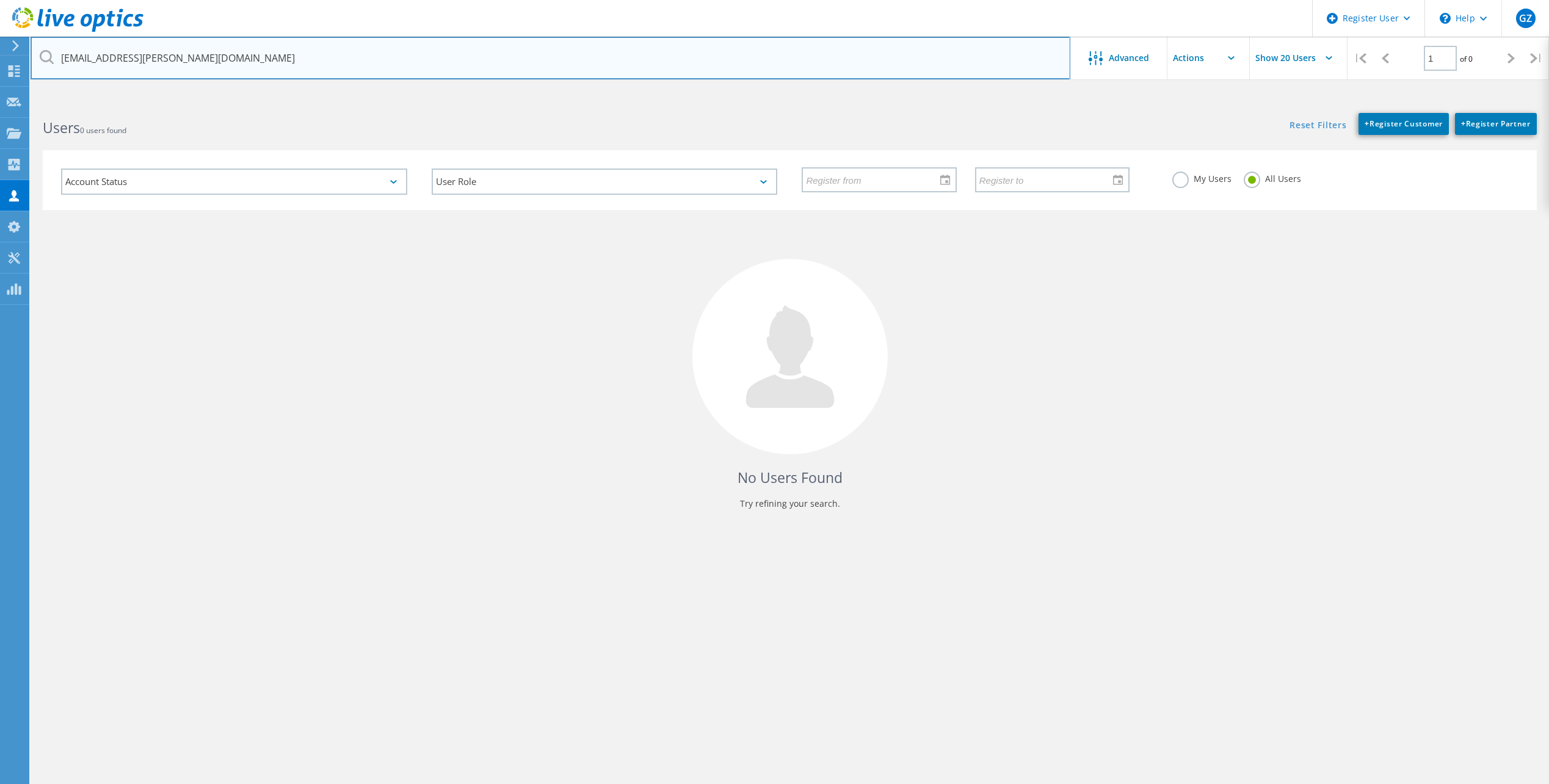
click at [0, 48] on html "Register User \n Help Explore Helpful Articles Contact Support GZ Dell User Gio…" at bounding box center [774, 415] width 1549 height 830
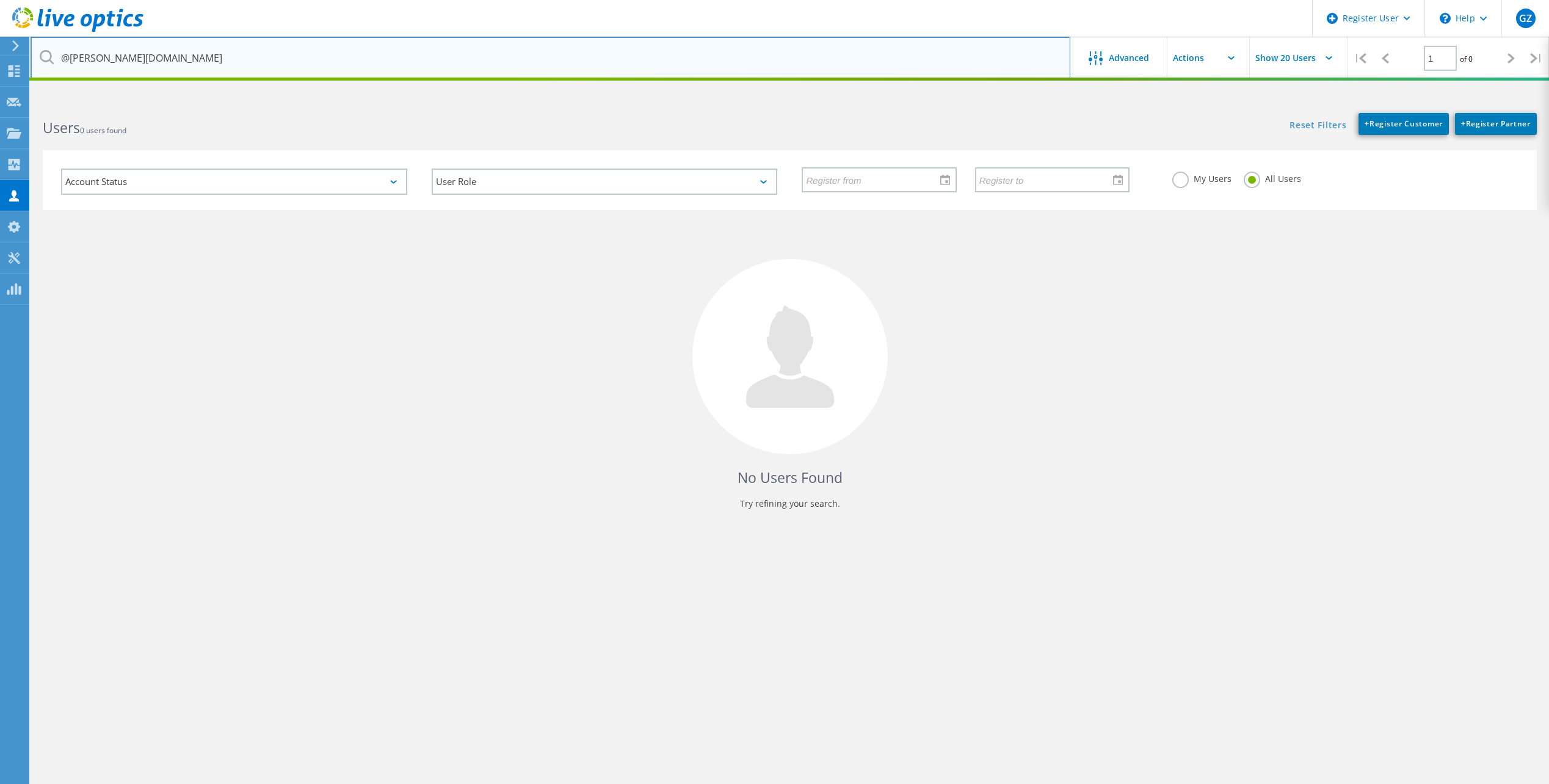
type input "@sara-tx.org"
